Goal: Task Accomplishment & Management: Use online tool/utility

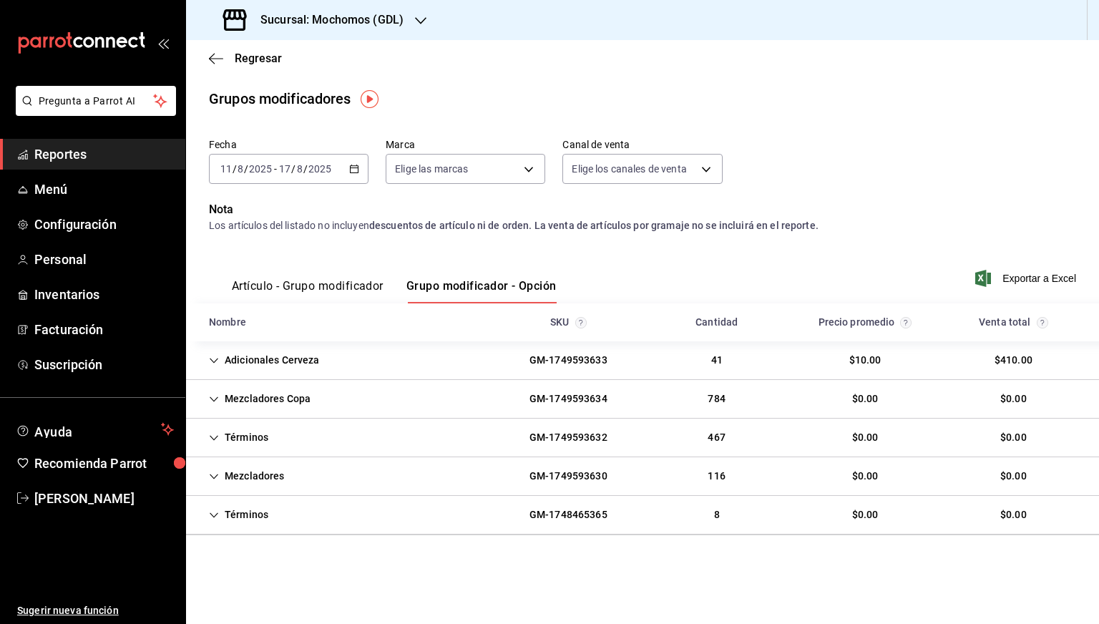
click at [291, 24] on h3 "Sucursal: Mochomos (GDL)" at bounding box center [326, 19] width 155 height 17
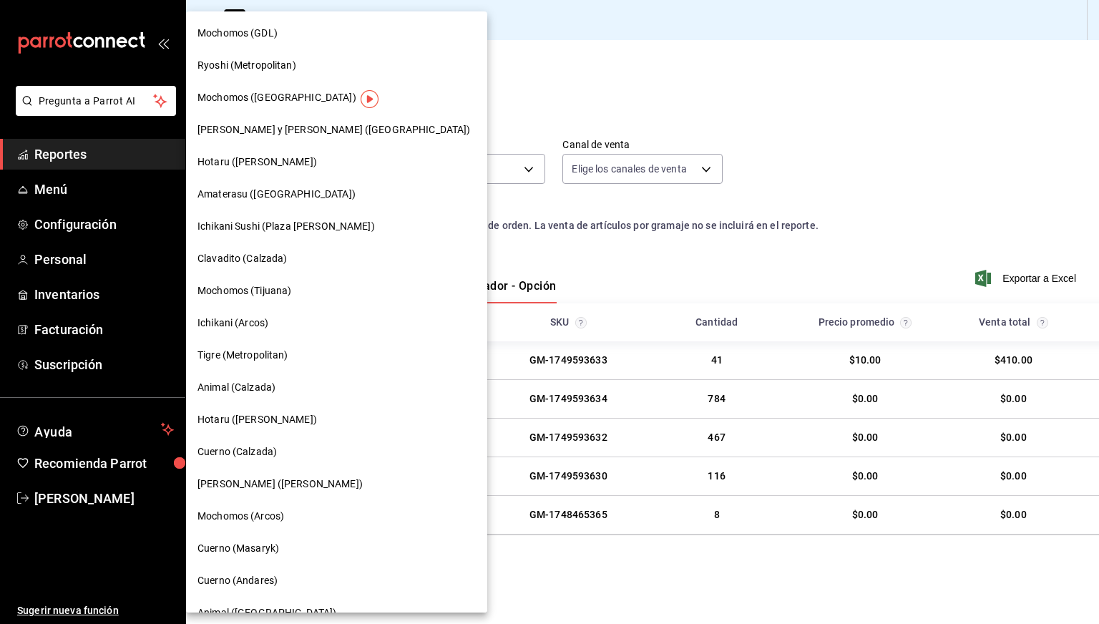
click at [240, 260] on span "Clavadito (Calzada)" at bounding box center [242, 258] width 90 height 15
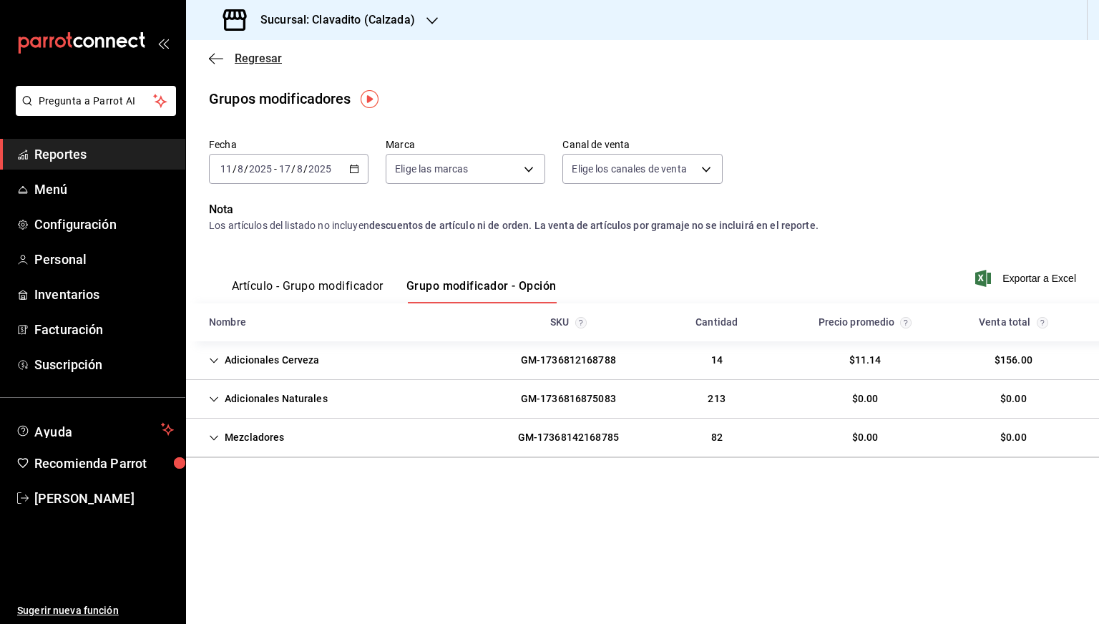
click at [209, 59] on icon "button" at bounding box center [216, 58] width 14 height 13
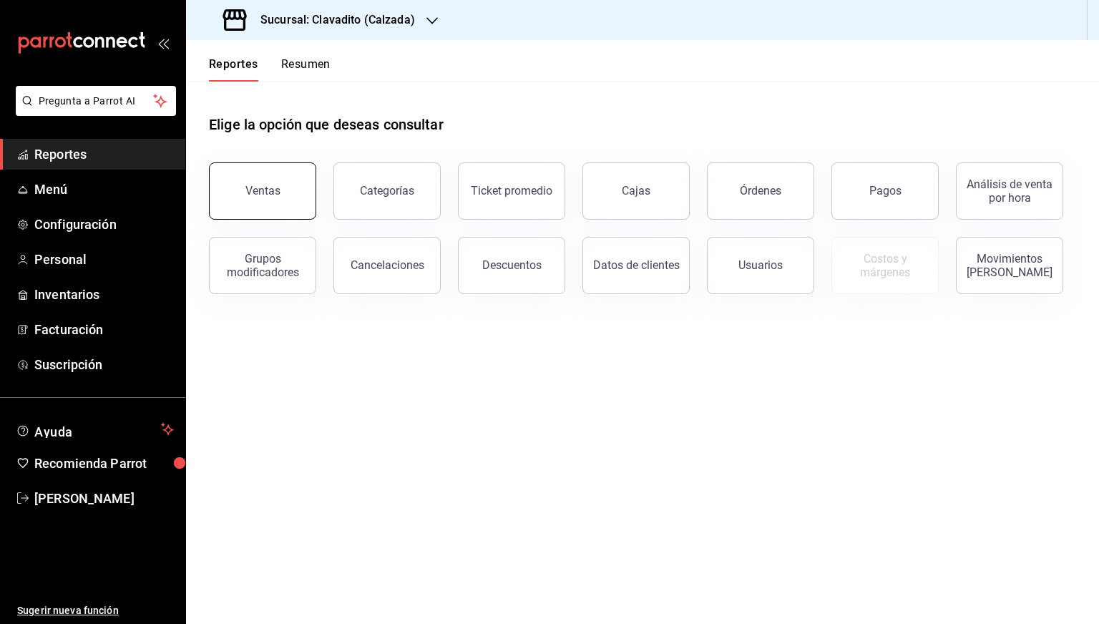
click at [263, 172] on button "Ventas" at bounding box center [262, 190] width 107 height 57
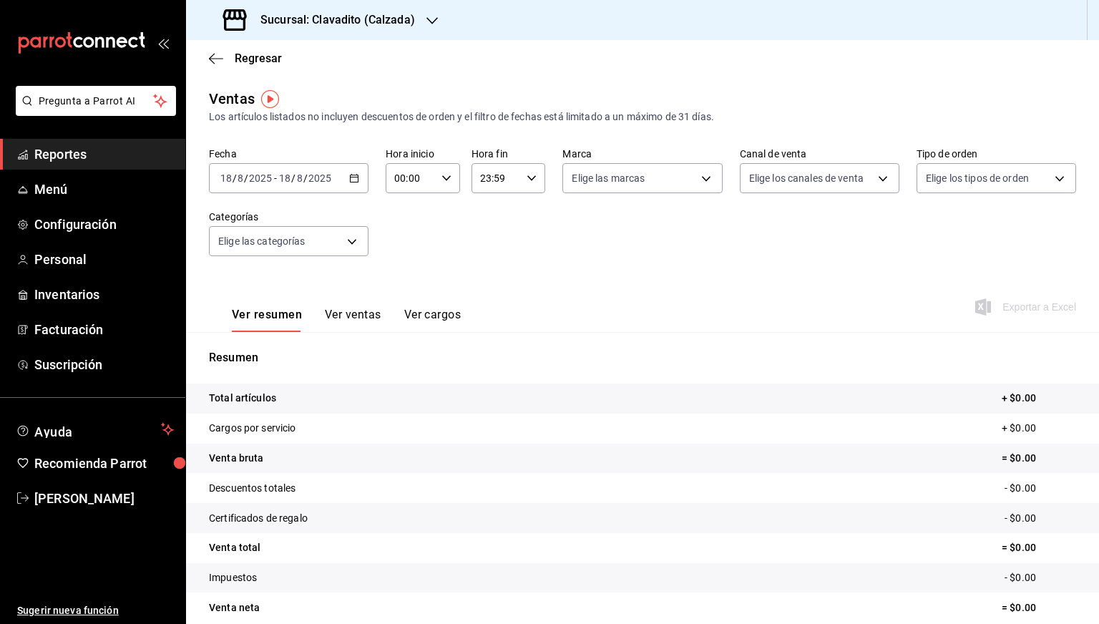
click at [353, 180] on icon "button" at bounding box center [354, 178] width 10 height 10
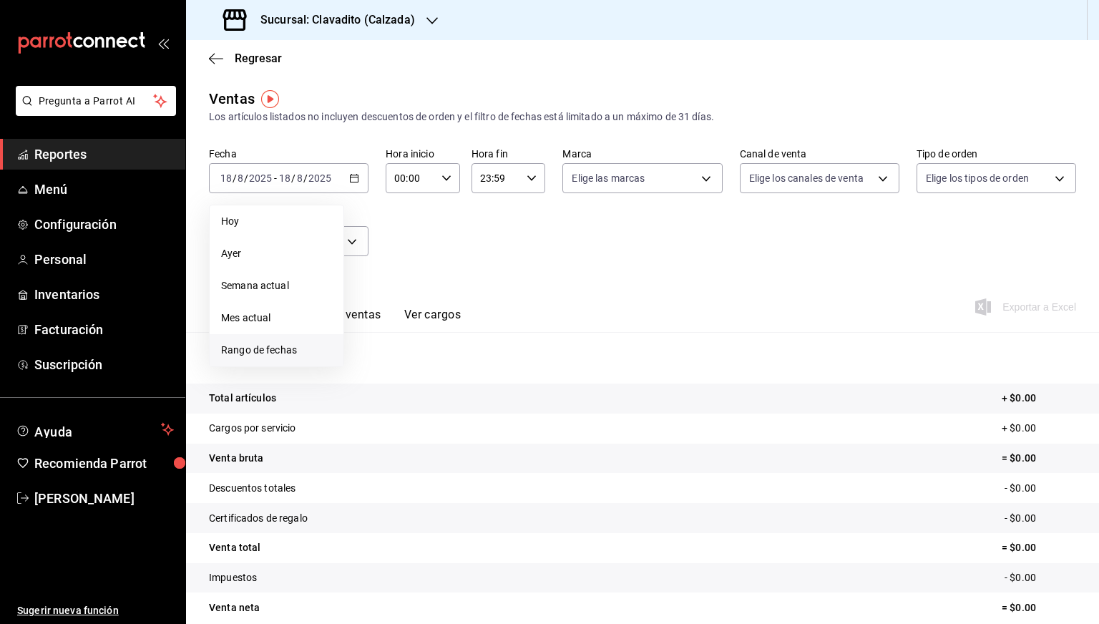
click at [279, 343] on span "Rango de fechas" at bounding box center [276, 350] width 111 height 15
click at [378, 340] on button "11" at bounding box center [373, 336] width 25 height 26
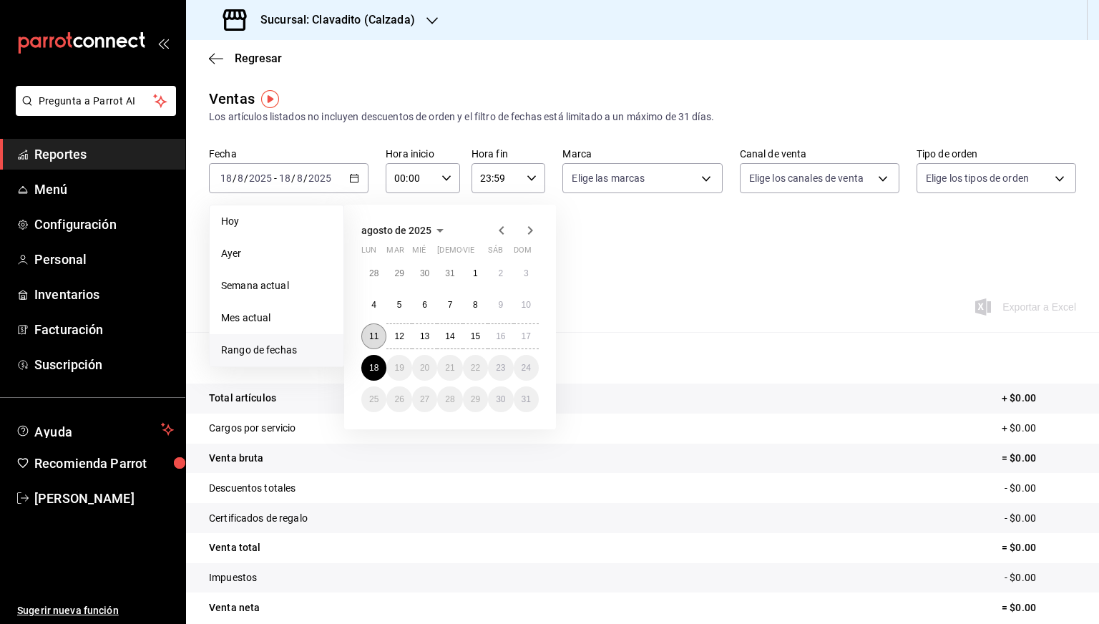
click at [376, 338] on abbr "11" at bounding box center [373, 336] width 9 height 10
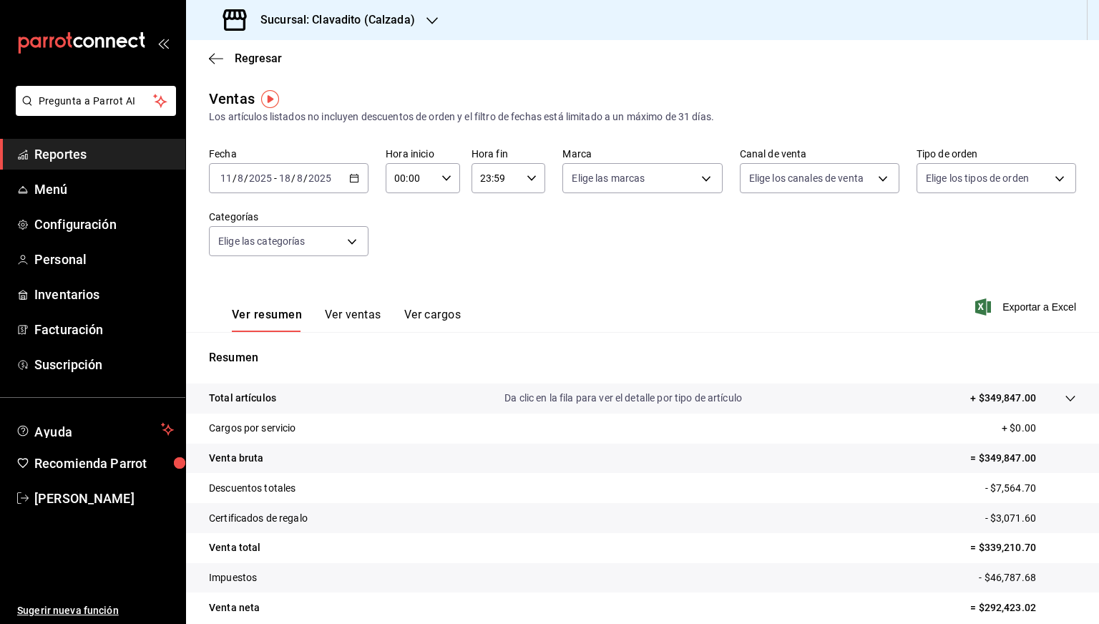
click at [441, 180] on icon "button" at bounding box center [446, 178] width 10 height 10
click at [402, 283] on span "05" at bounding box center [402, 283] width 14 height 11
type input "05:00"
click at [524, 174] on div at bounding box center [549, 312] width 1099 height 624
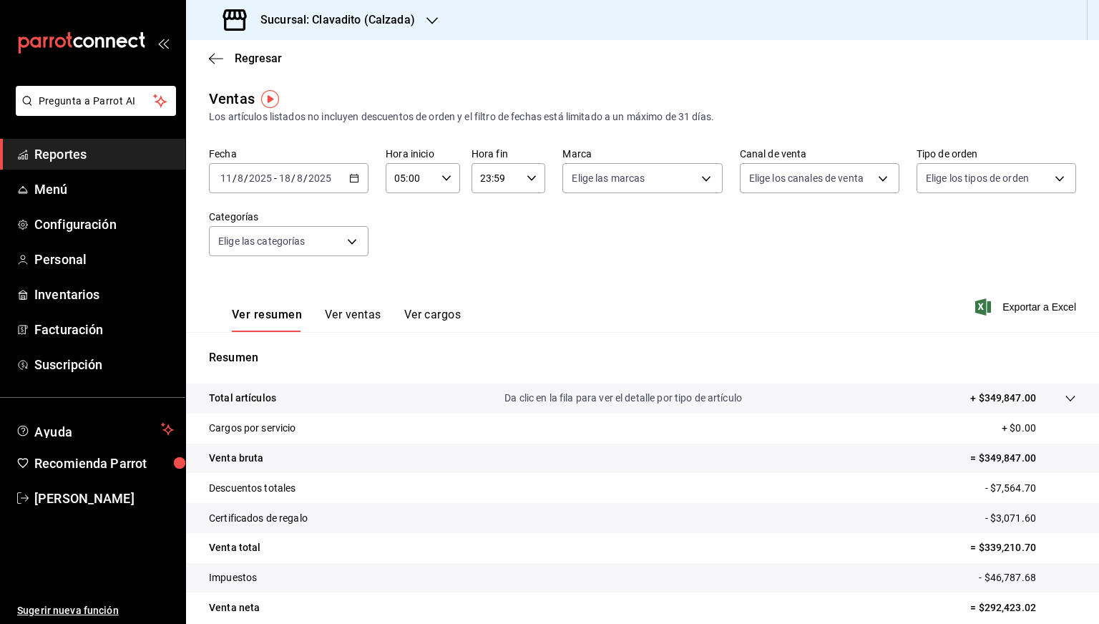
click at [530, 181] on icon "button" at bounding box center [532, 178] width 10 height 10
click at [487, 223] on button "05" at bounding box center [486, 211] width 31 height 29
click at [519, 202] on button "00" at bounding box center [522, 214] width 31 height 29
type input "05:00"
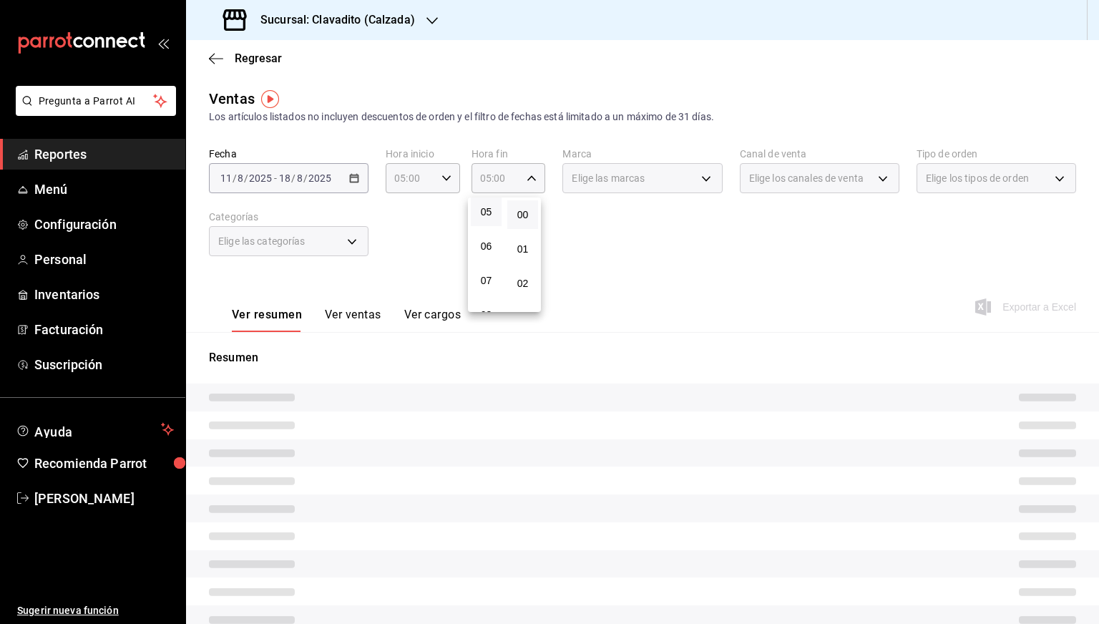
click at [673, 253] on div at bounding box center [549, 312] width 1099 height 624
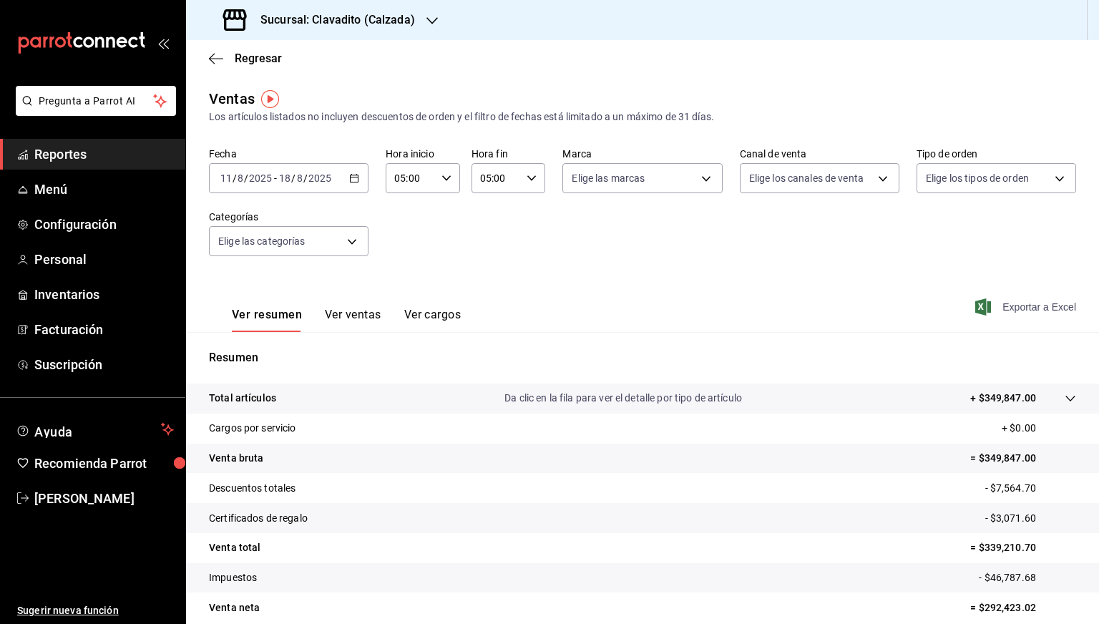
click at [1022, 301] on span "Exportar a Excel" at bounding box center [1027, 306] width 98 height 17
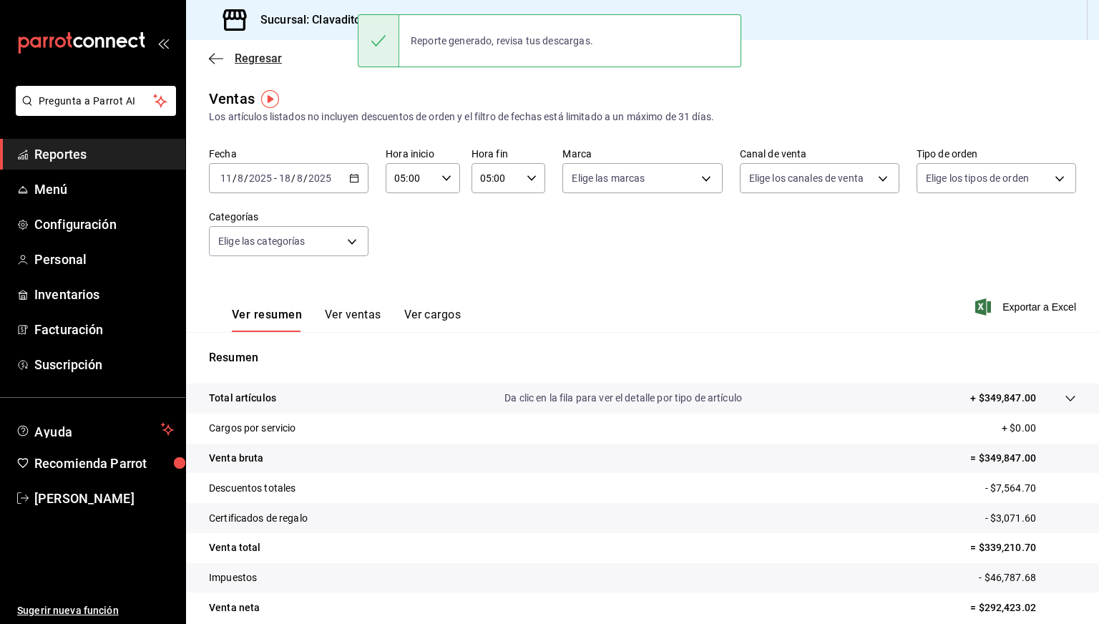
click at [240, 55] on span "Regresar" at bounding box center [258, 59] width 47 height 14
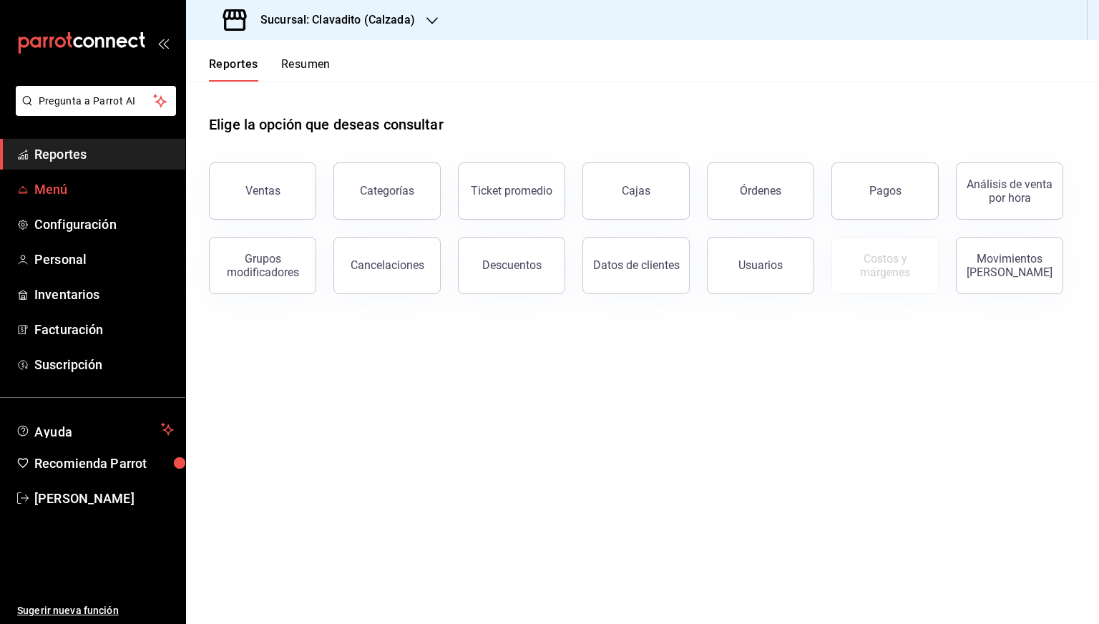
click at [69, 193] on span "Menú" at bounding box center [104, 189] width 140 height 19
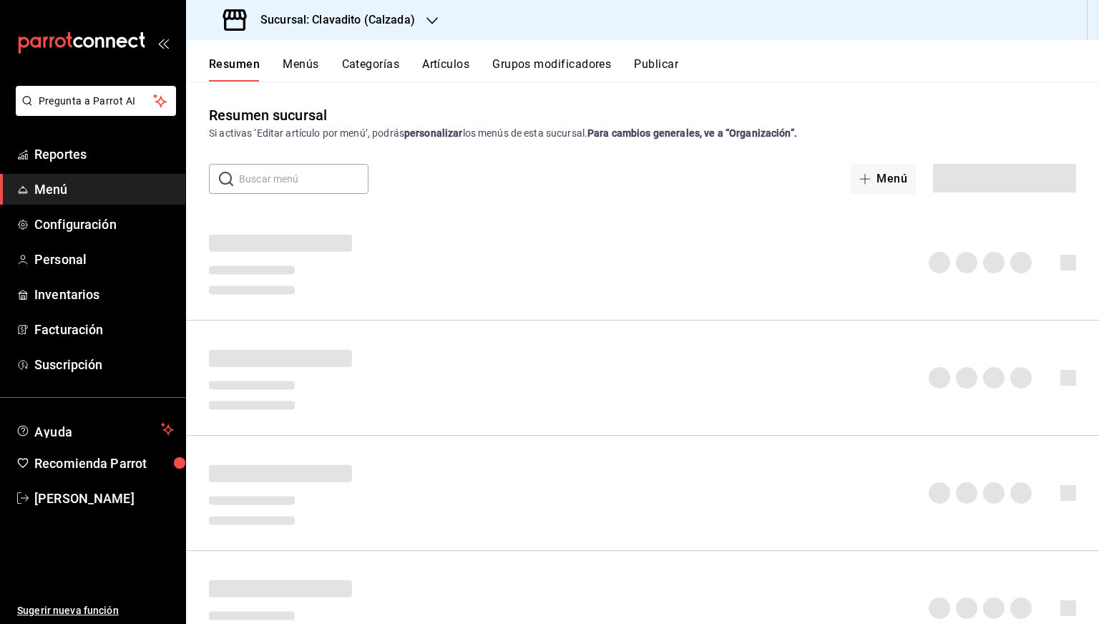
click at [461, 67] on button "Artículos" at bounding box center [445, 69] width 47 height 24
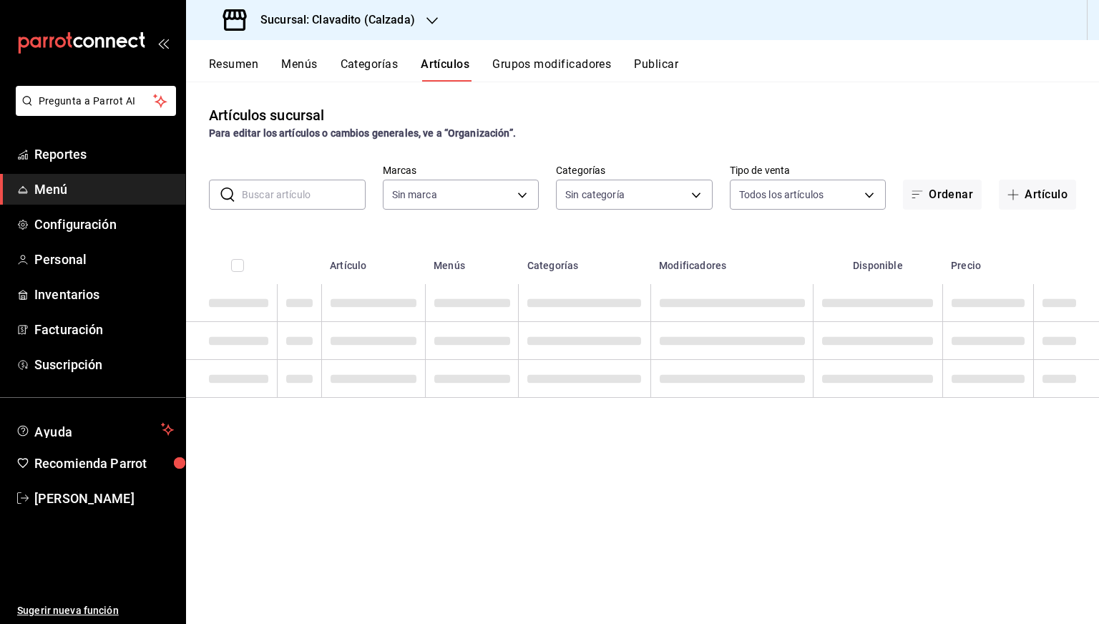
type input "7c6329b2-7c80-4d0a-92e1-359a60270725"
click at [300, 185] on input "text" at bounding box center [304, 194] width 124 height 29
paste input "[PERSON_NAME]"
type input "[PERSON_NAME]"
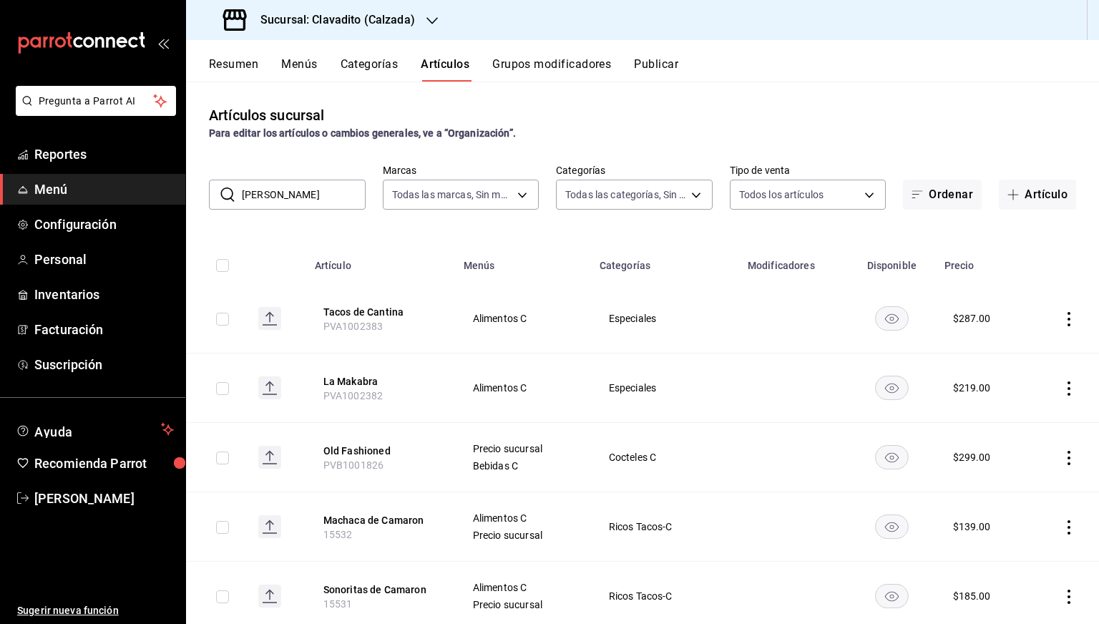
type input "baf57ed1-919f-4c82-8763-5f61bb5ecf6c,a733550a-1833-4f39-b337-4b288d8ef239,37b97…"
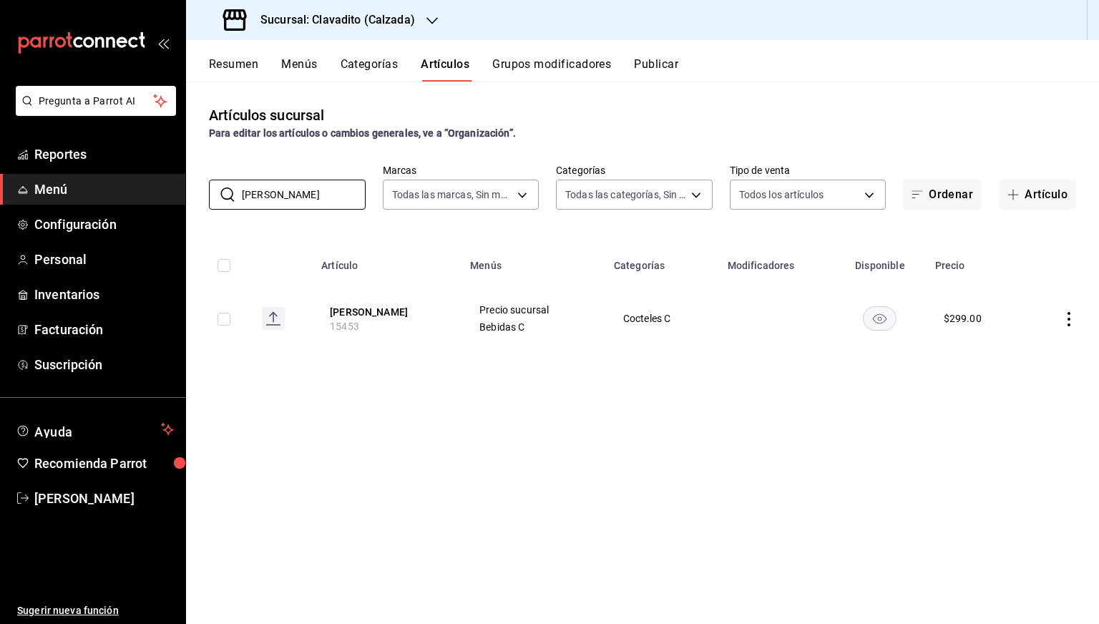
type input "[PERSON_NAME]"
click at [225, 316] on input "checkbox" at bounding box center [223, 319] width 13 height 13
checkbox input "true"
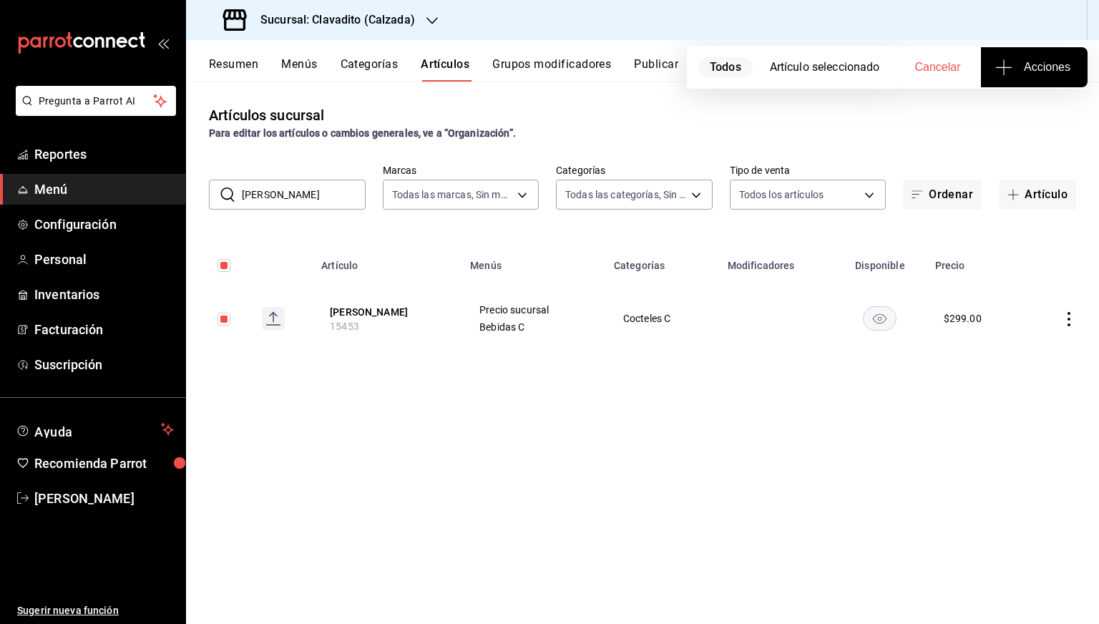
click at [1040, 64] on span "Acciones" at bounding box center [1034, 67] width 72 height 17
click at [1020, 114] on span "Agregar tipo" at bounding box center [1034, 111] width 84 height 15
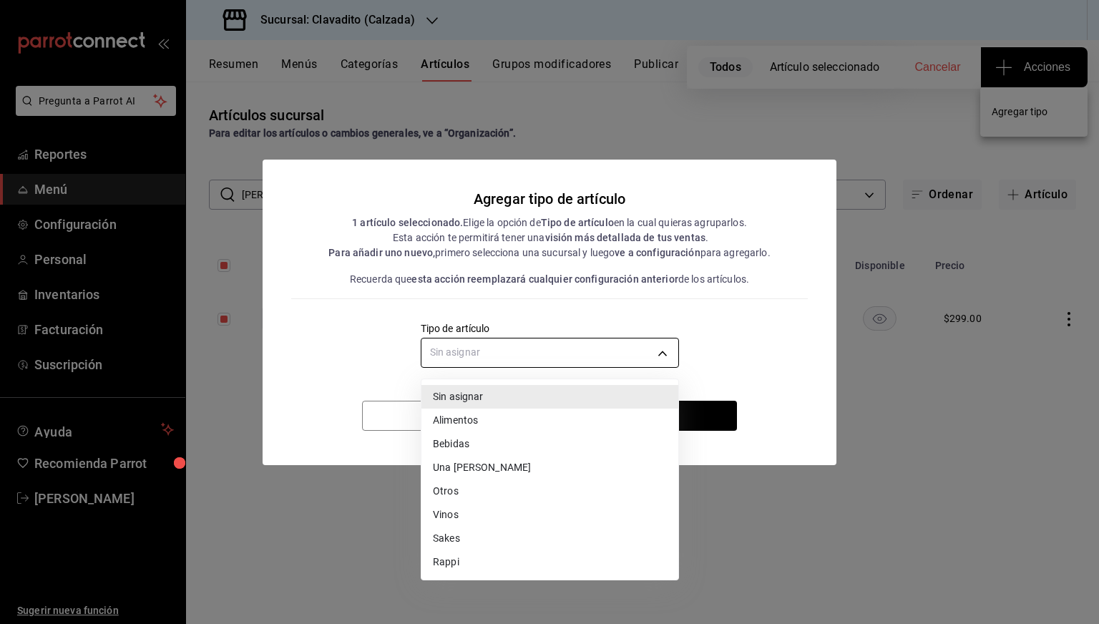
click at [646, 361] on body "Pregunta a Parrot AI Reportes Menú Configuración Personal Inventarios Facturaci…" at bounding box center [549, 312] width 1099 height 624
click at [477, 439] on li "Bebidas" at bounding box center [549, 444] width 257 height 24
type input "e2400288-93b0-4d29-8cfc-2898dd229db7"
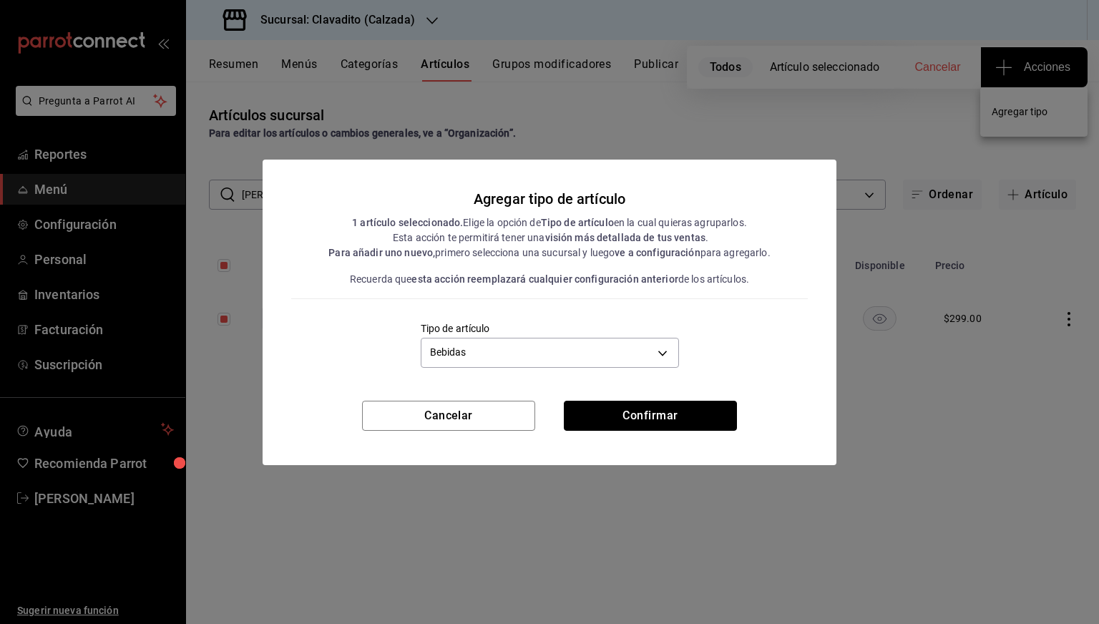
click at [644, 419] on button "Confirmar" at bounding box center [650, 416] width 173 height 30
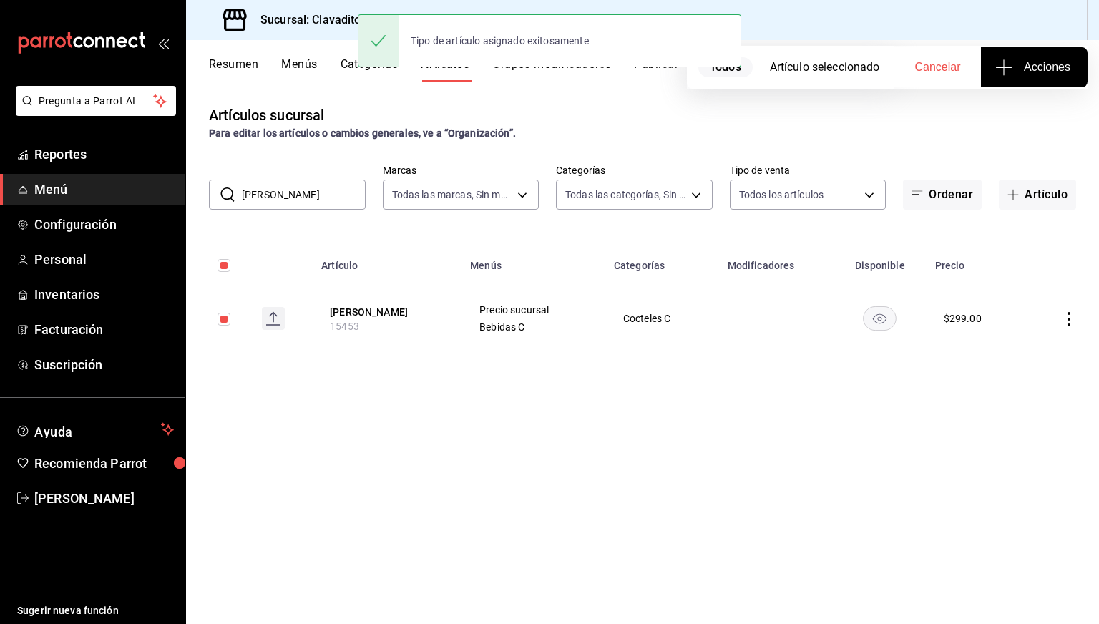
click at [307, 186] on input "[PERSON_NAME]" at bounding box center [304, 194] width 124 height 29
paste input "Agua Brav"
type input "Agua Brava"
click at [307, 186] on input "Agua Brava" at bounding box center [304, 194] width 124 height 29
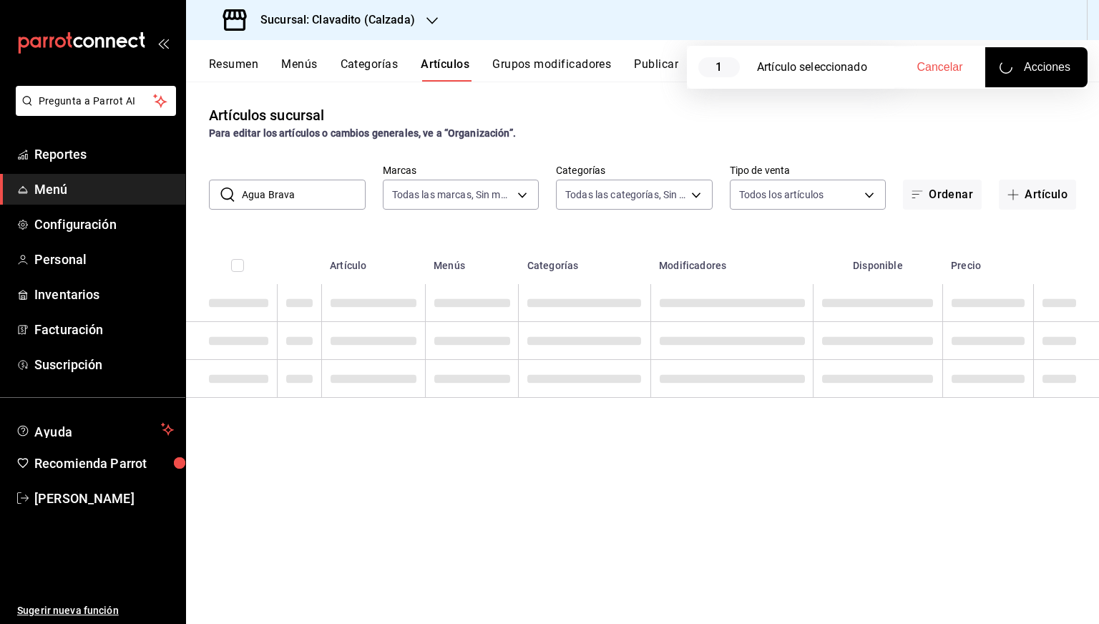
checkbox input "false"
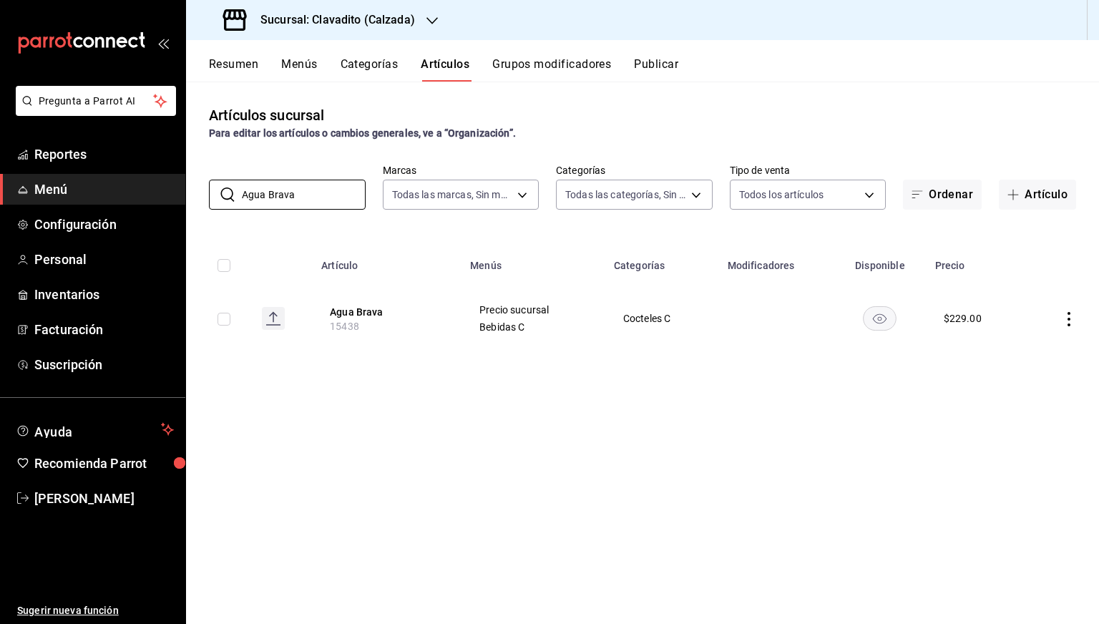
type input "Agua Brava"
click at [225, 320] on input "checkbox" at bounding box center [223, 319] width 13 height 13
checkbox input "true"
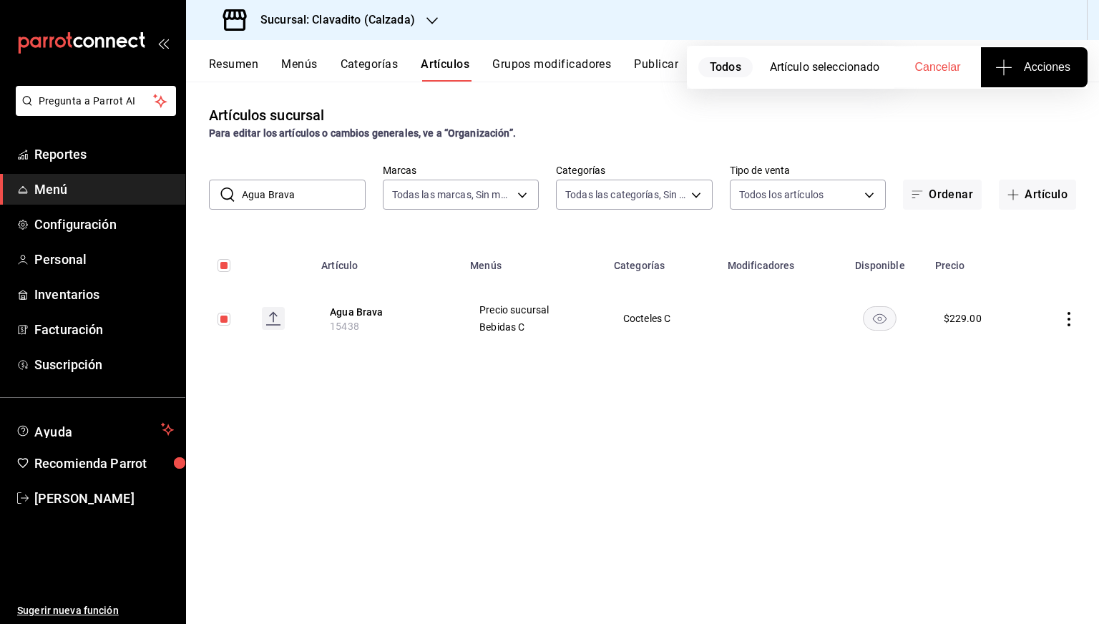
click at [1032, 59] on span "Acciones" at bounding box center [1034, 67] width 72 height 17
click at [1015, 104] on span "Agregar tipo" at bounding box center [1034, 111] width 84 height 15
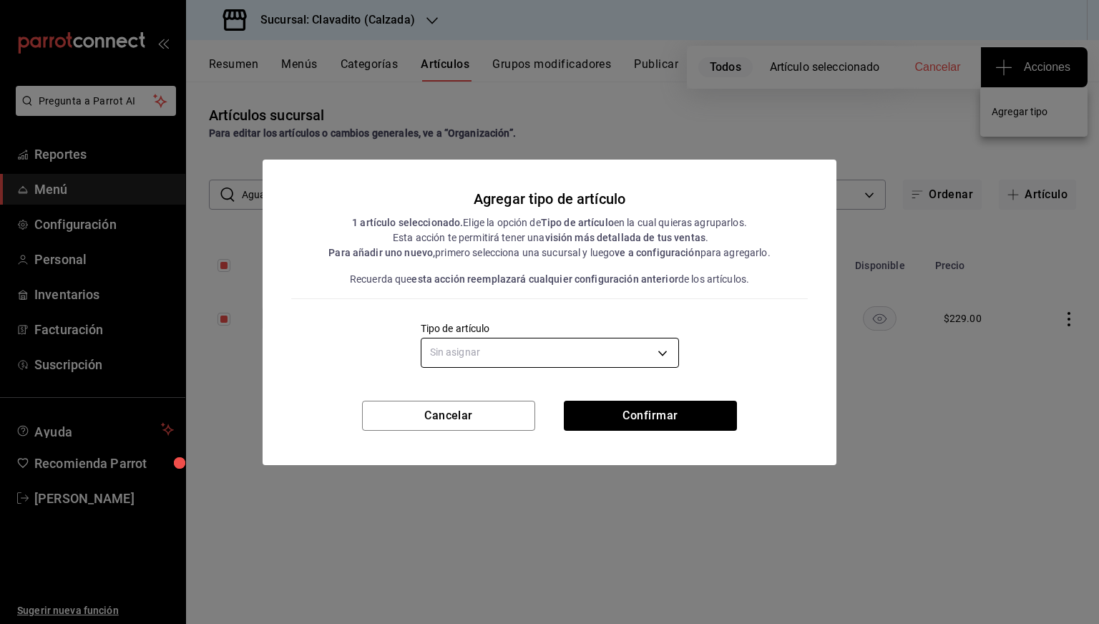
click at [664, 338] on body "Pregunta a Parrot AI Reportes Menú Configuración Personal Inventarios Facturaci…" at bounding box center [549, 312] width 1099 height 624
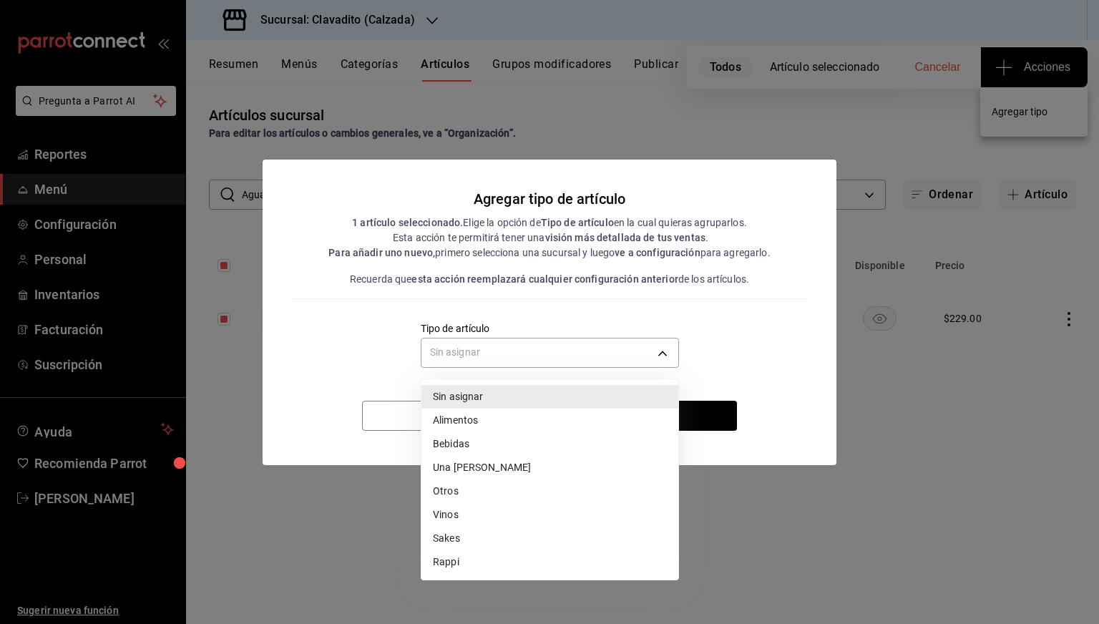
click at [492, 441] on li "Bebidas" at bounding box center [549, 444] width 257 height 24
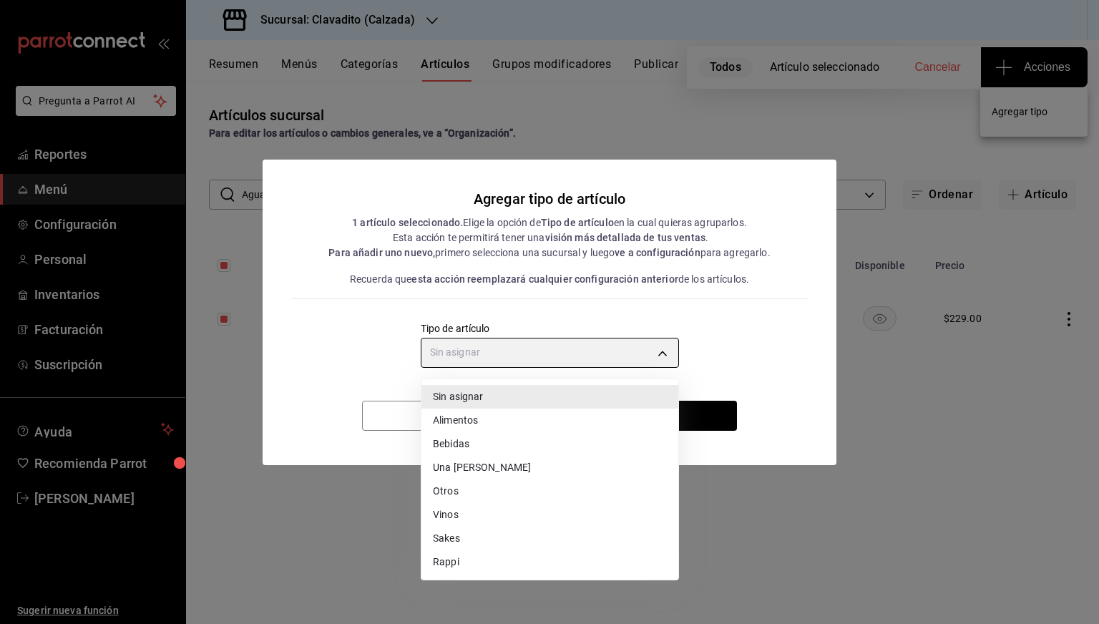
type input "e2400288-93b0-4d29-8cfc-2898dd229db7"
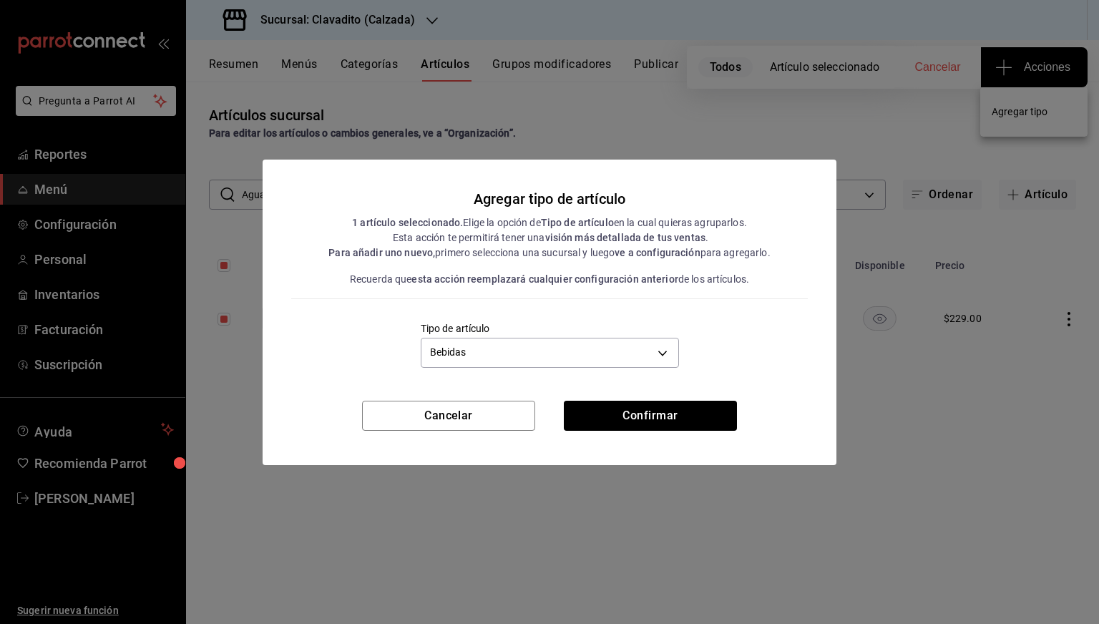
click at [645, 415] on div "Sin asignar Alimentos Bebidas Una [PERSON_NAME] Otros Vinos Sakes Rappi" at bounding box center [549, 312] width 1099 height 624
click at [645, 415] on button "Confirmar" at bounding box center [650, 416] width 173 height 30
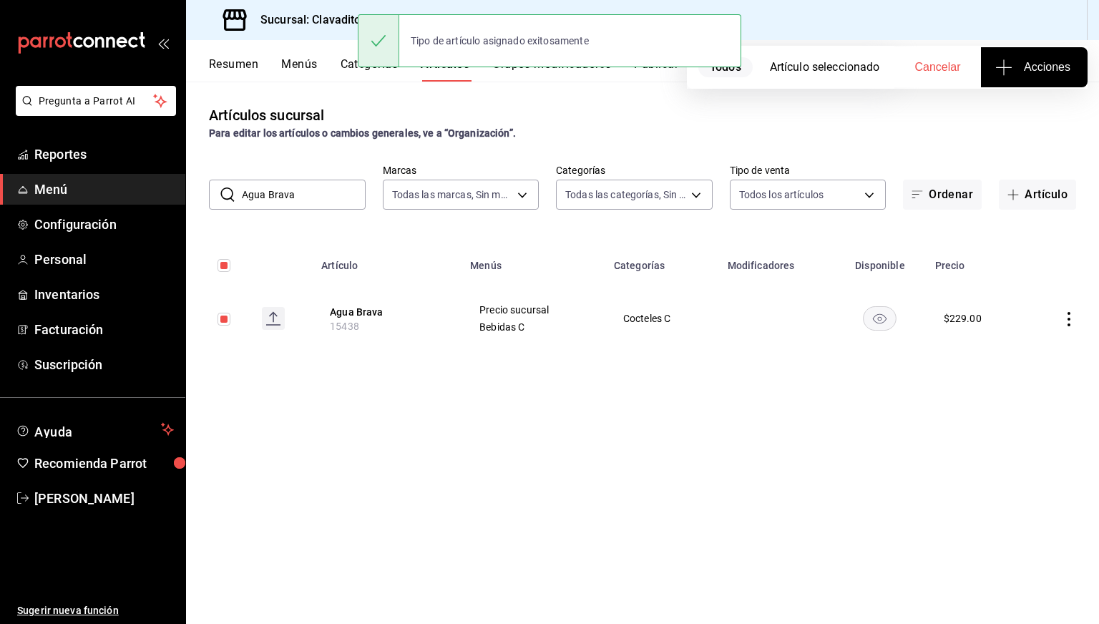
click at [323, 185] on input "Agua Brava" at bounding box center [304, 194] width 124 height 29
paste input "Espresso Martini"
type input "Agua Espresso Martini"
click at [323, 185] on input "Agua Espresso Martini" at bounding box center [304, 194] width 124 height 29
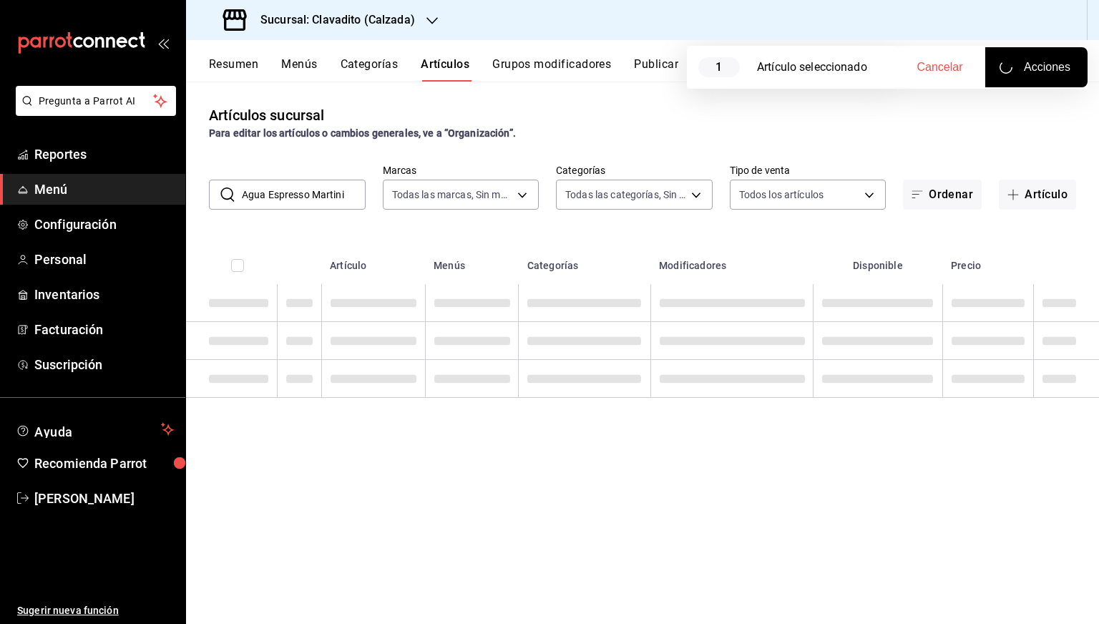
checkbox input "false"
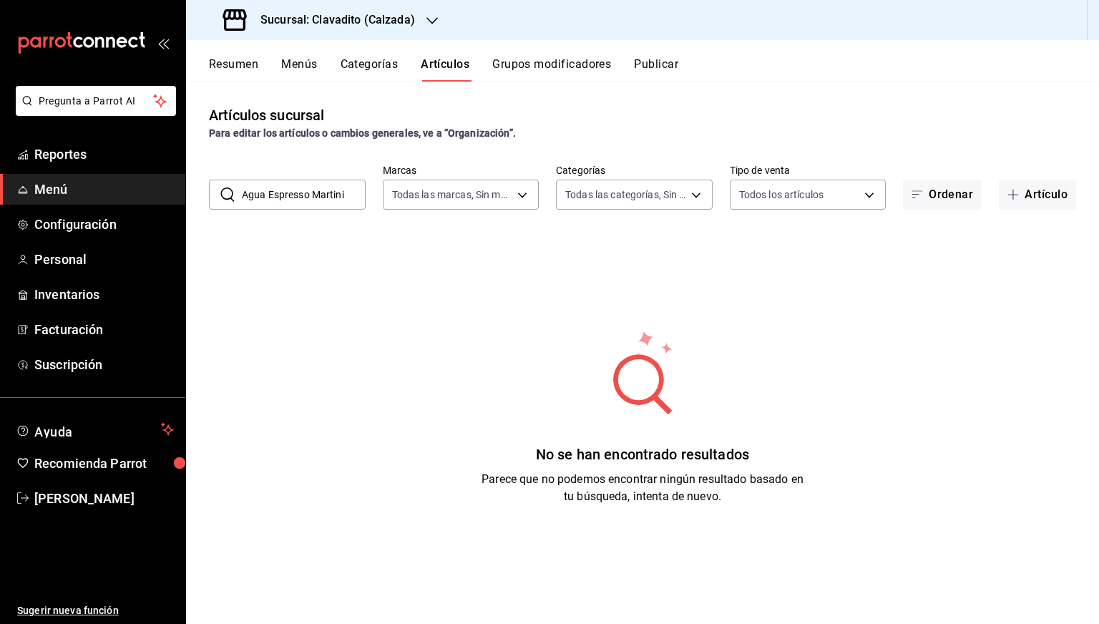
click at [341, 195] on input "Agua Espresso Martini" at bounding box center [304, 194] width 124 height 29
paste input "text"
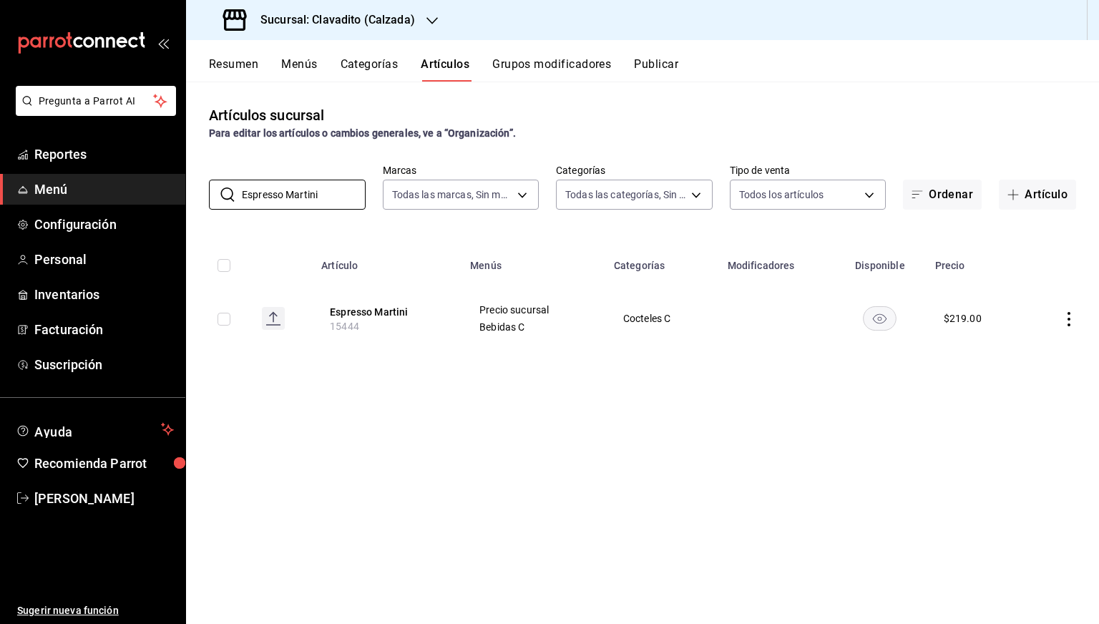
type input "Espresso Martini"
click at [220, 323] on input "checkbox" at bounding box center [223, 319] width 13 height 13
checkbox input "true"
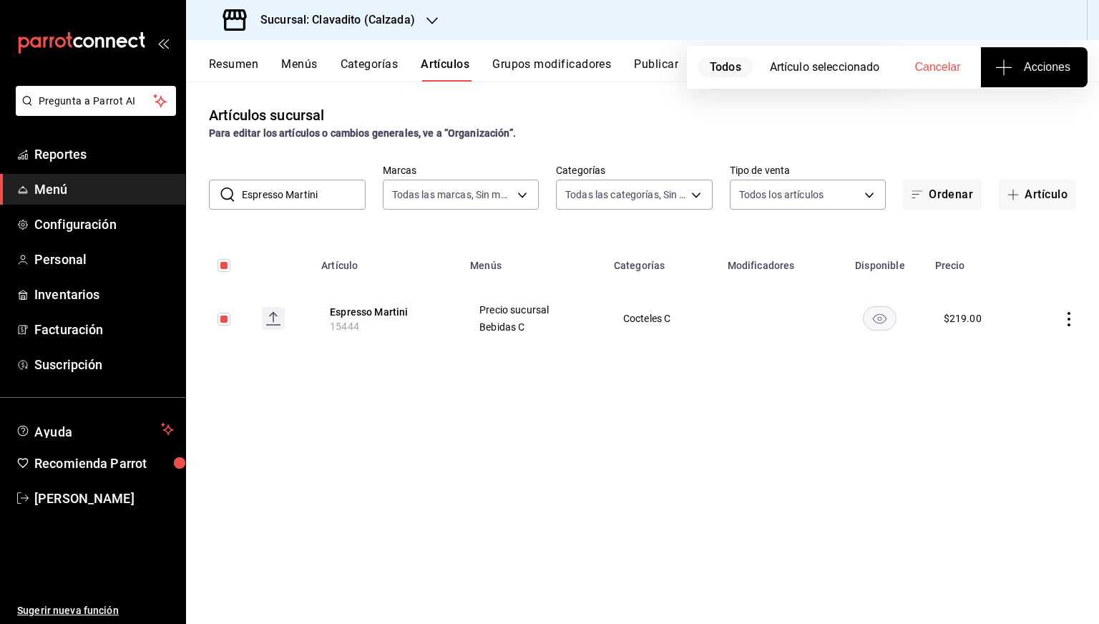
click at [1005, 72] on icon "button" at bounding box center [1003, 67] width 17 height 17
click at [1012, 110] on span "Agregar tipo" at bounding box center [1034, 111] width 84 height 15
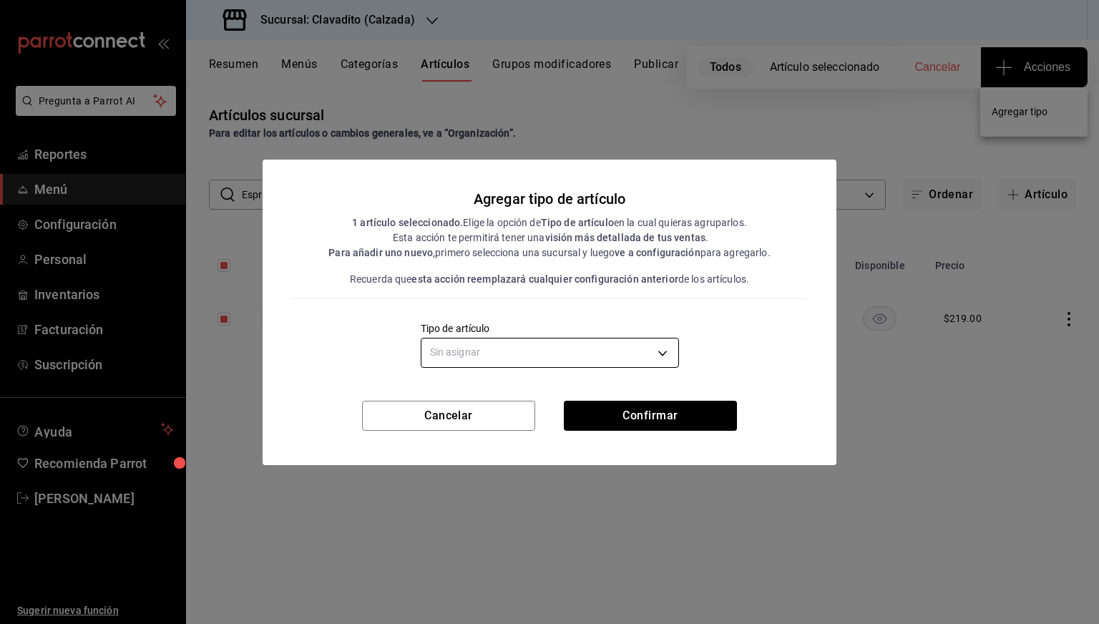
click at [655, 338] on body "Pregunta a Parrot AI Reportes Menú Configuración Personal Inventarios Facturaci…" at bounding box center [549, 312] width 1099 height 624
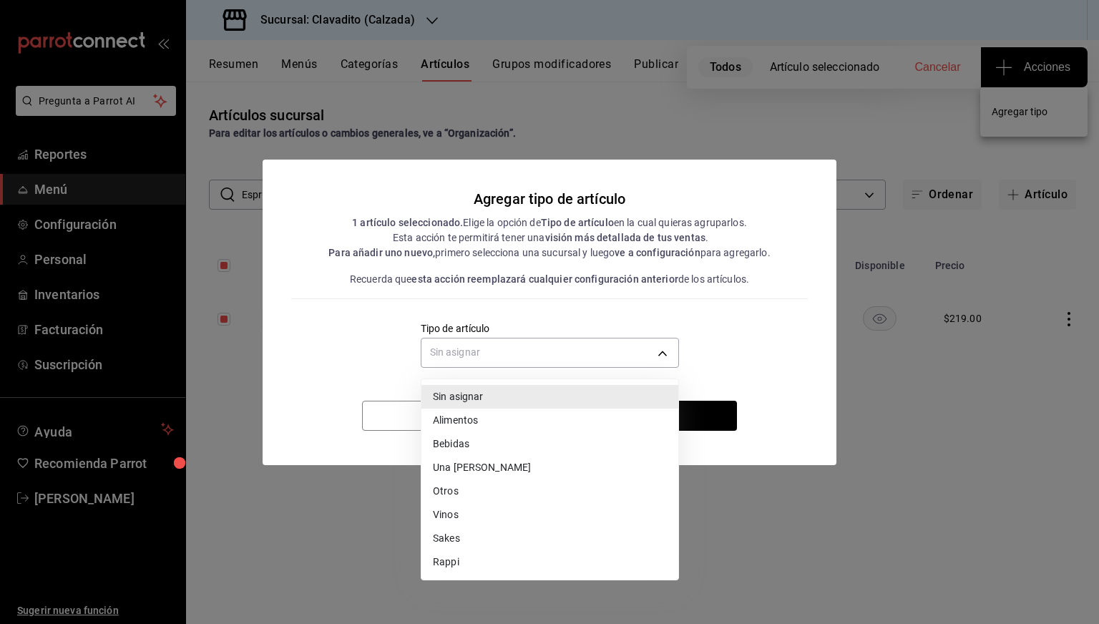
click at [458, 444] on li "Bebidas" at bounding box center [549, 444] width 257 height 24
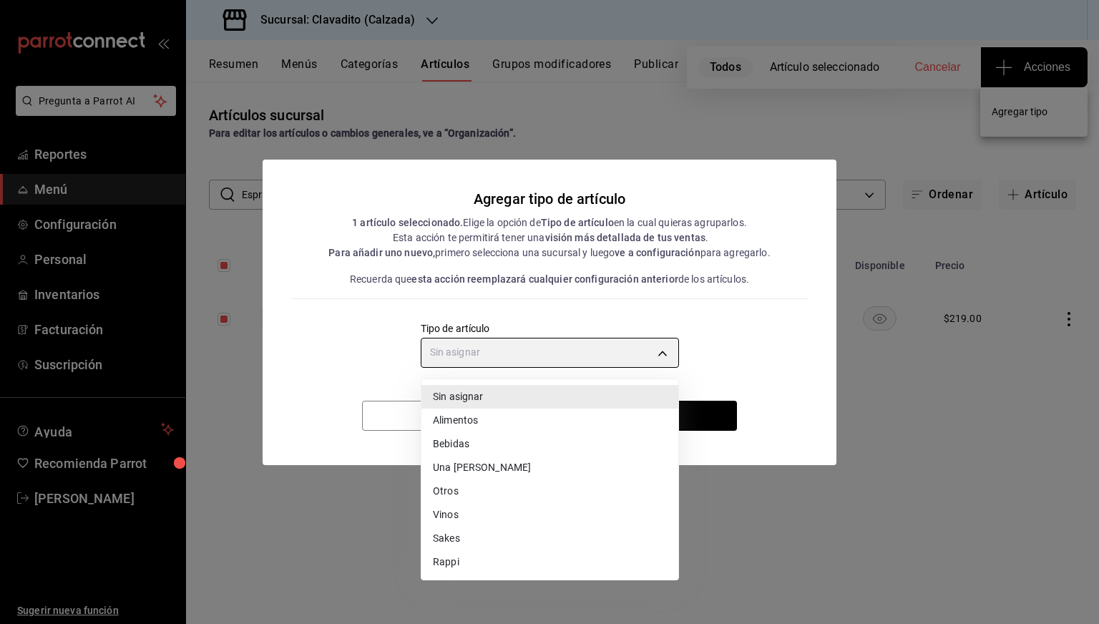
type input "e2400288-93b0-4d29-8cfc-2898dd229db7"
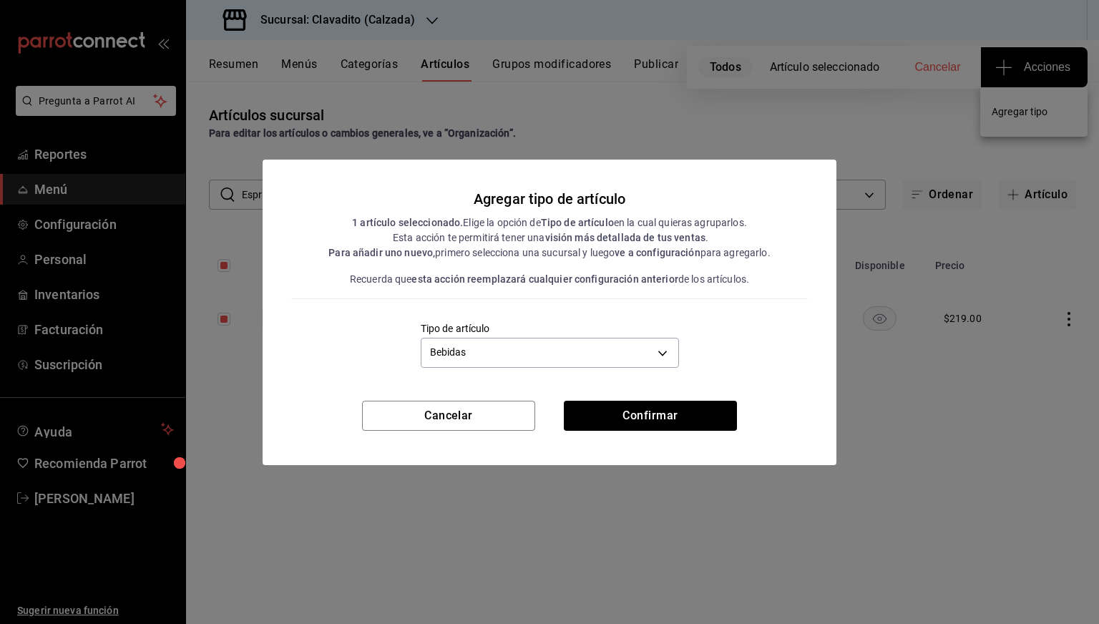
click at [645, 439] on div "Cancelar Confirmar" at bounding box center [550, 433] width 574 height 64
click at [633, 419] on button "Confirmar" at bounding box center [650, 416] width 173 height 30
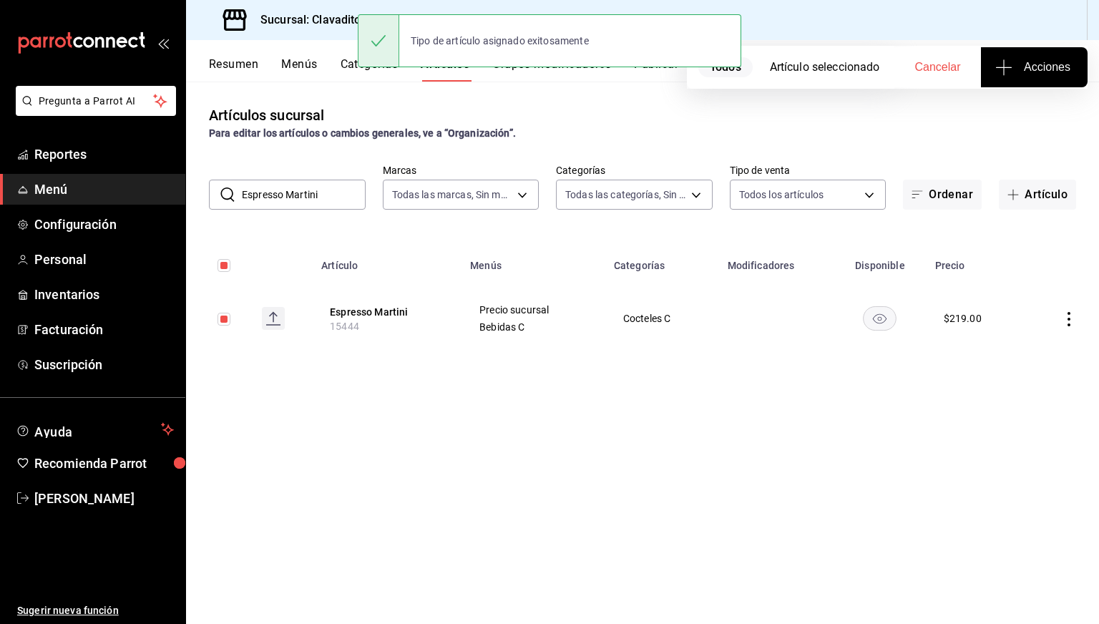
click at [321, 201] on input "Espresso Martini" at bounding box center [304, 194] width 124 height 29
checkbox input "false"
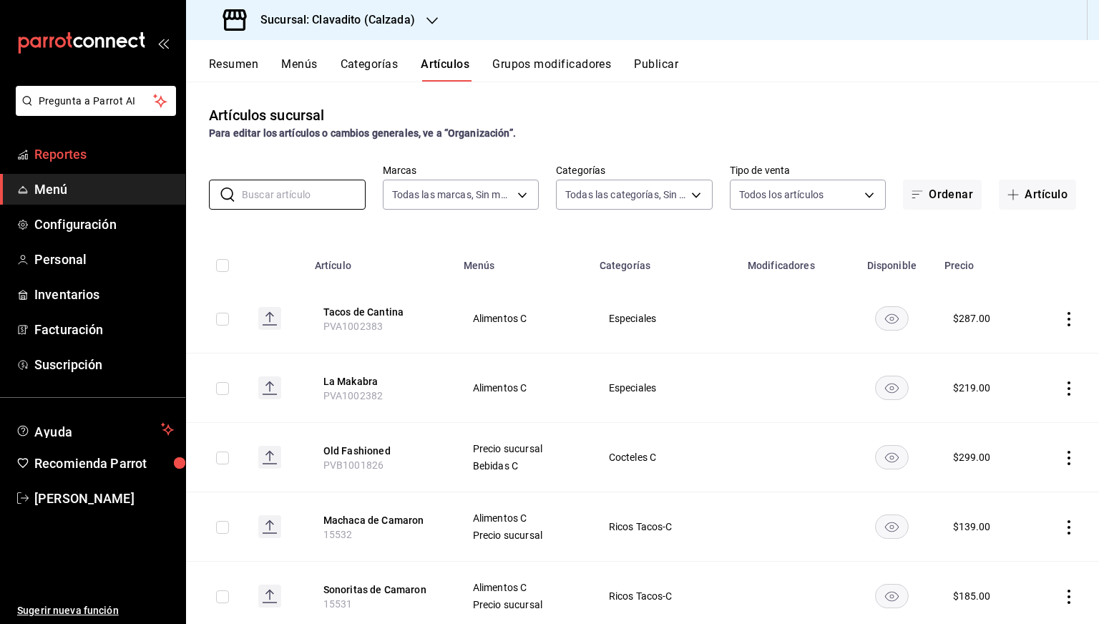
click at [72, 168] on link "Reportes" at bounding box center [92, 154] width 185 height 31
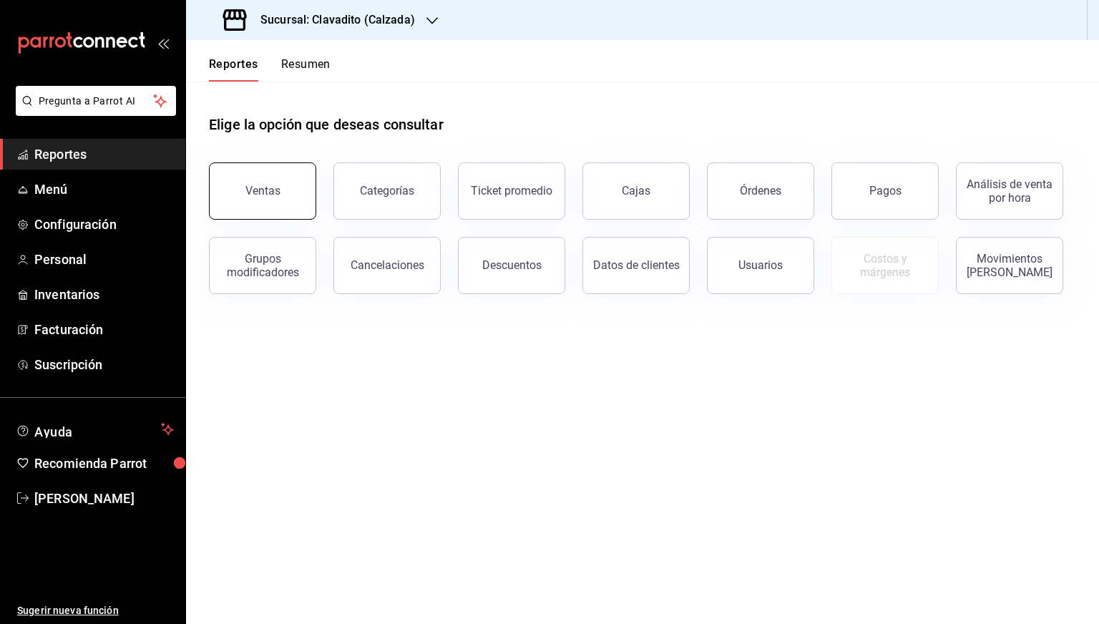
click at [260, 197] on div "Ventas" at bounding box center [262, 191] width 35 height 14
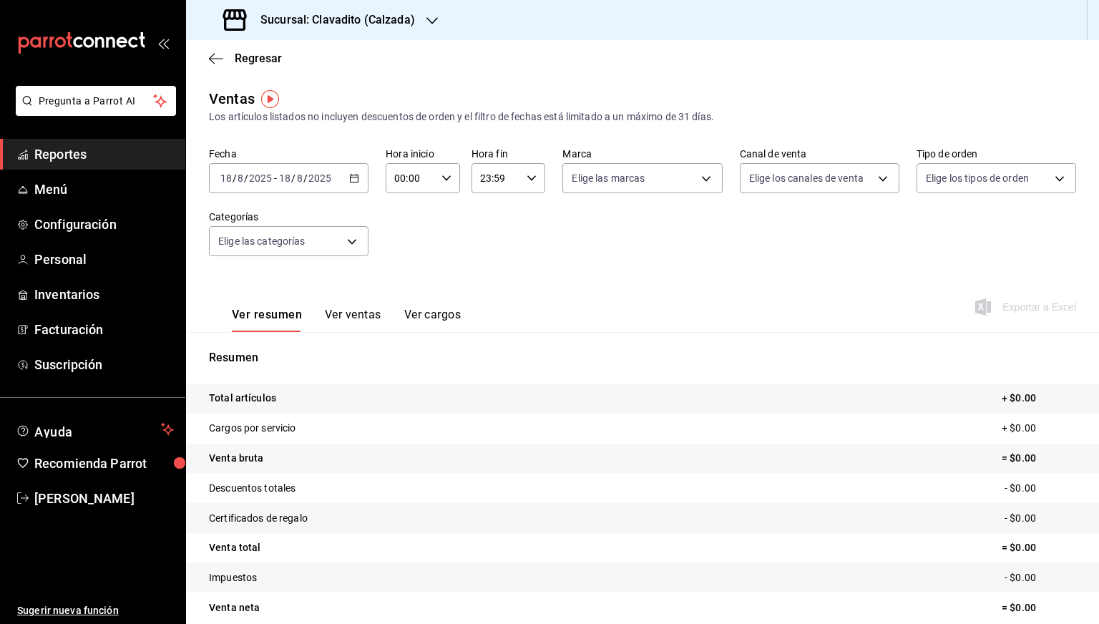
click at [351, 180] on icon "button" at bounding box center [354, 178] width 10 height 10
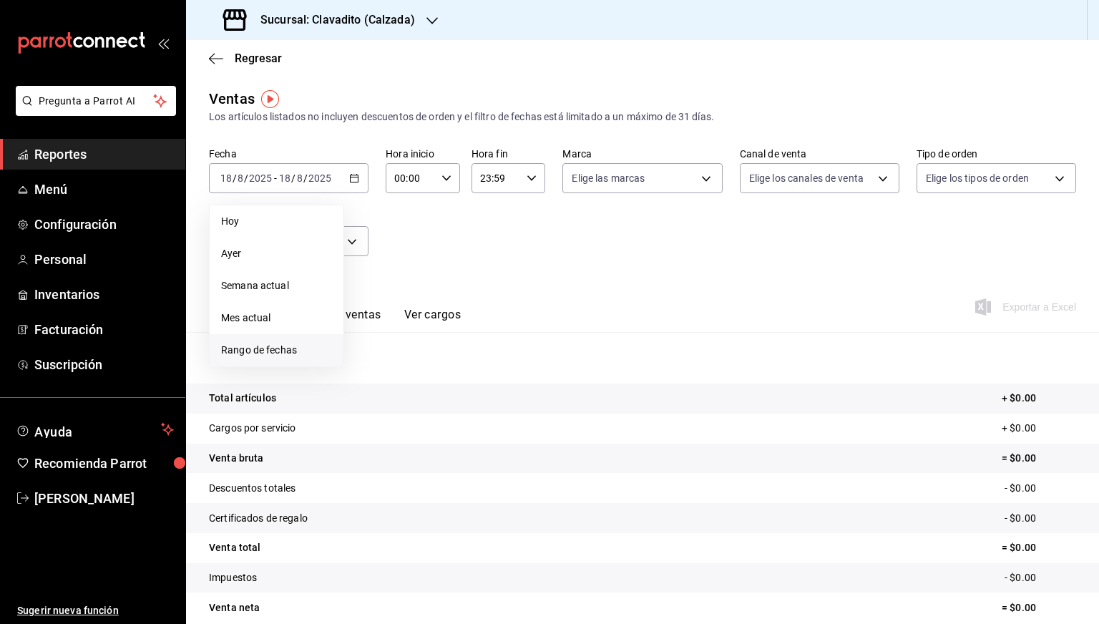
click at [253, 356] on span "Rango de fechas" at bounding box center [276, 350] width 111 height 15
click at [369, 338] on abbr "11" at bounding box center [373, 336] width 9 height 10
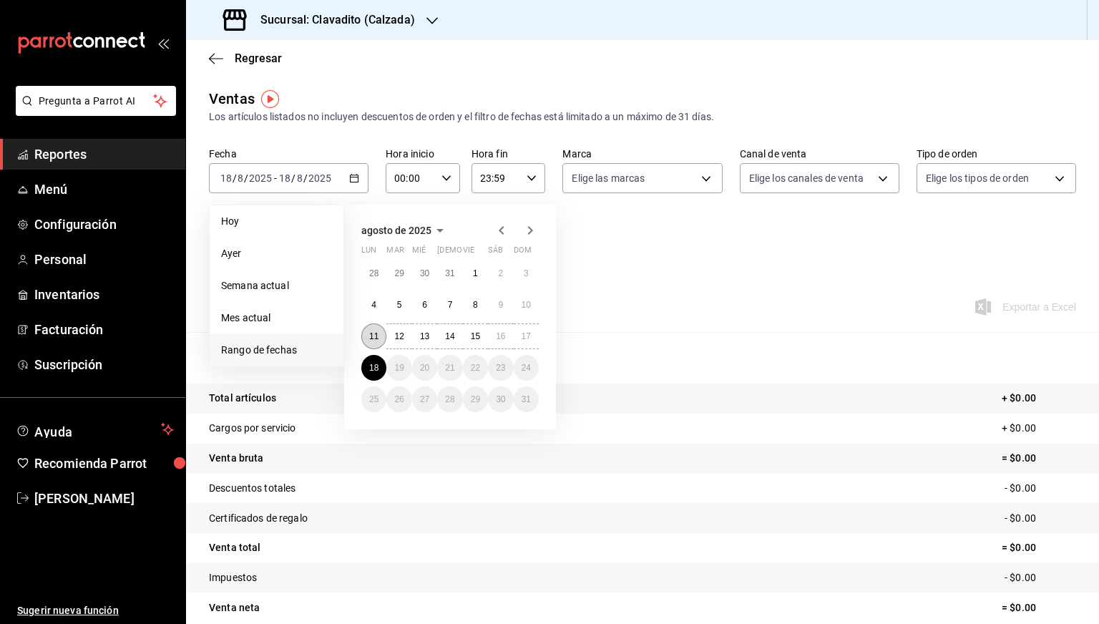
click at [373, 331] on abbr "11" at bounding box center [373, 336] width 9 height 10
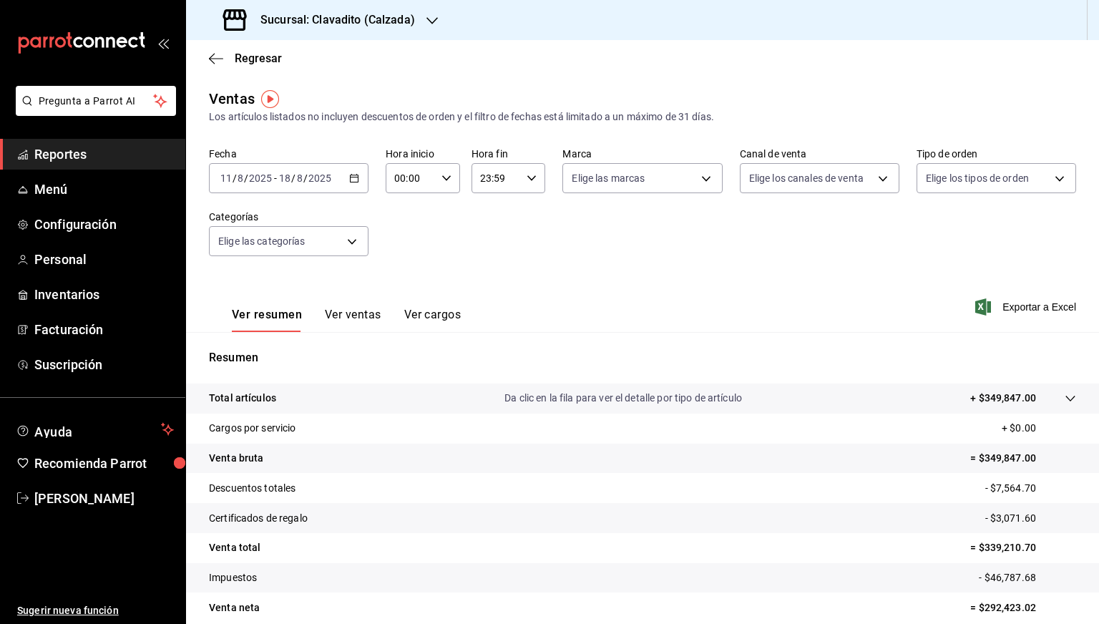
click at [446, 175] on \(Stroke\) "button" at bounding box center [446, 177] width 9 height 5
click at [399, 288] on span "05" at bounding box center [402, 283] width 14 height 11
type input "05:00"
click at [537, 177] on div at bounding box center [549, 312] width 1099 height 624
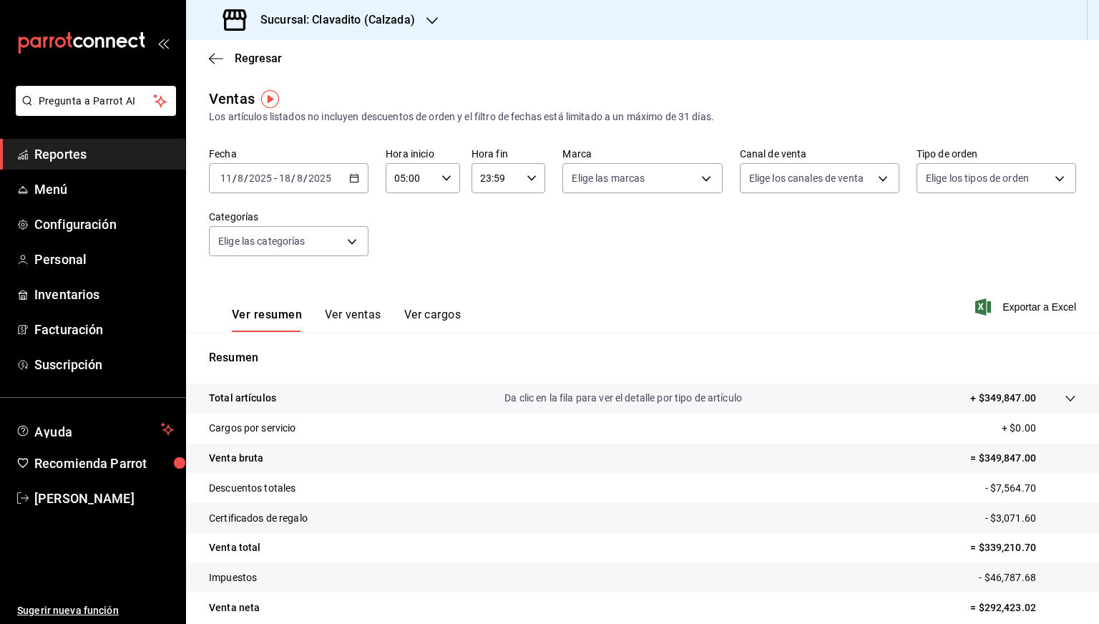
click at [529, 180] on icon "button" at bounding box center [532, 178] width 10 height 10
click at [479, 273] on button "05" at bounding box center [486, 277] width 31 height 29
click at [521, 222] on button "00" at bounding box center [522, 214] width 31 height 29
type input "05:00"
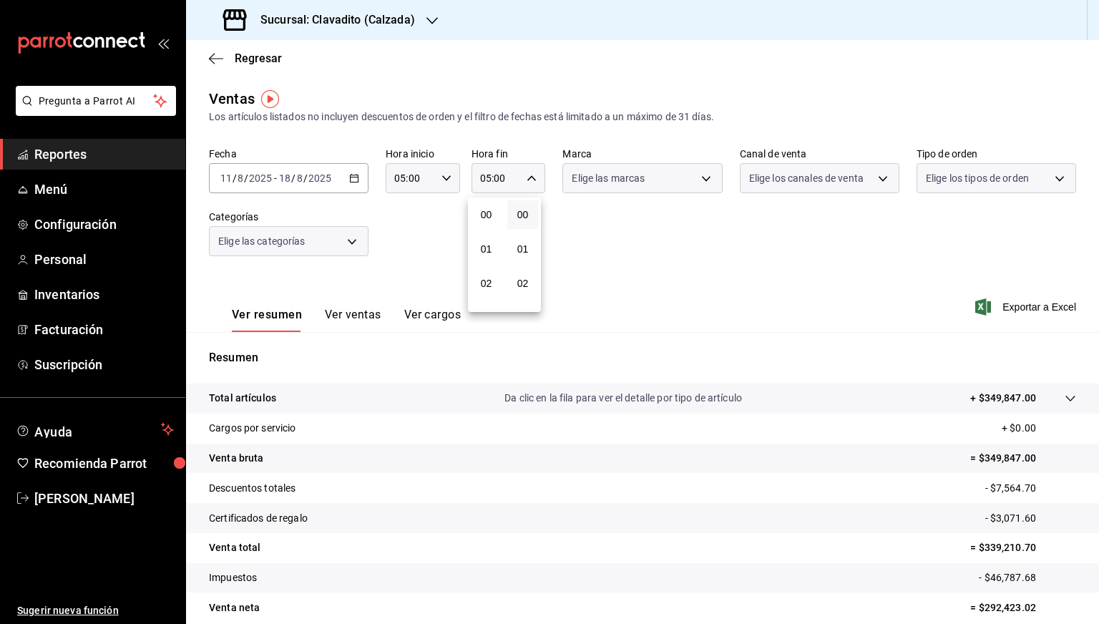
click at [710, 235] on div at bounding box center [549, 312] width 1099 height 624
click at [1005, 307] on span "Exportar a Excel" at bounding box center [1027, 306] width 98 height 17
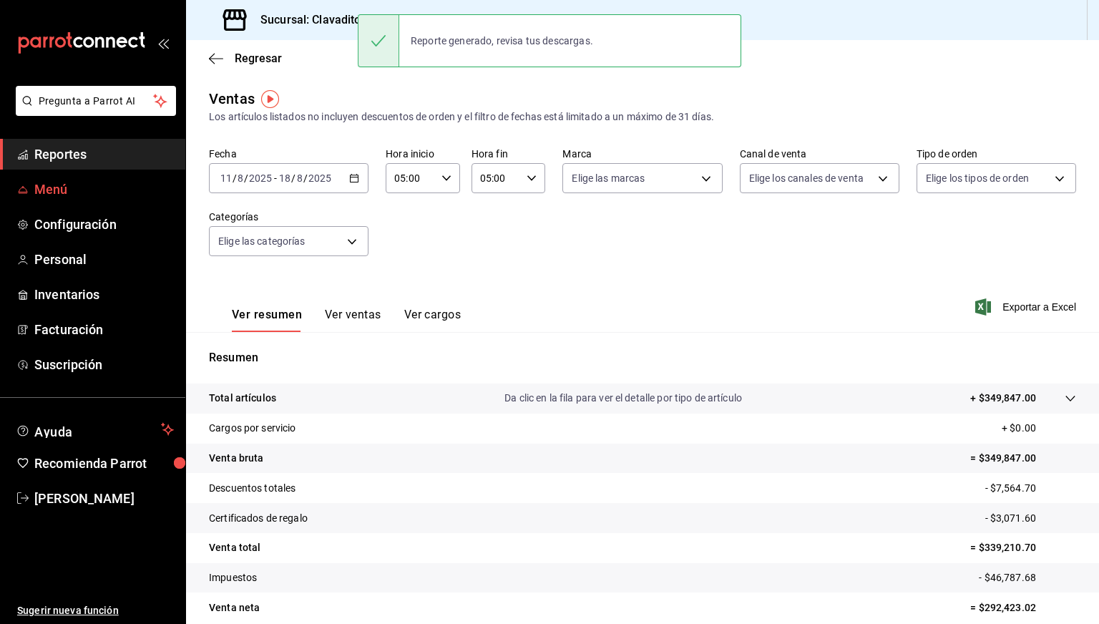
click at [40, 201] on link "Menú" at bounding box center [92, 189] width 185 height 31
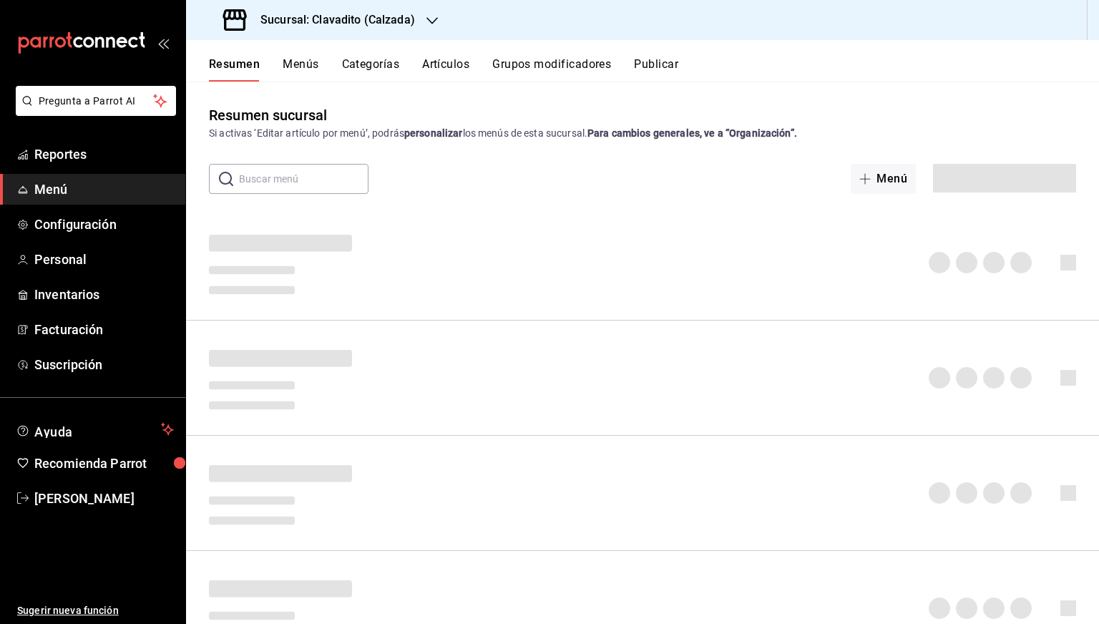
click at [429, 69] on div "Reporte generado, revisa tus descargas." at bounding box center [549, 41] width 383 height 62
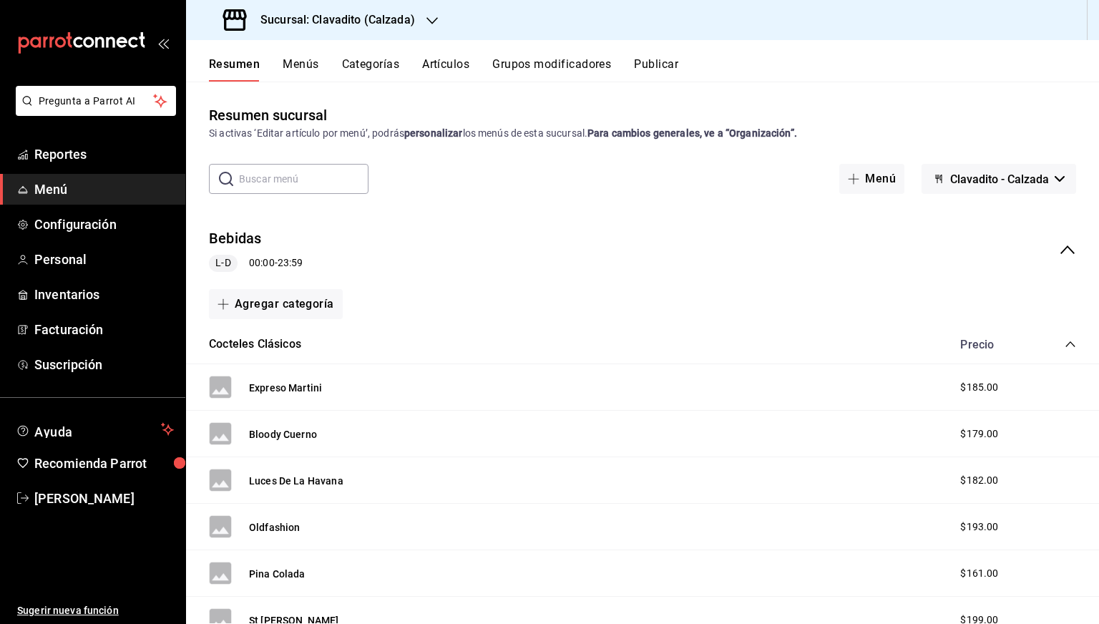
click at [351, 170] on input "text" at bounding box center [303, 179] width 129 height 29
click at [439, 64] on button "Artículos" at bounding box center [445, 69] width 47 height 24
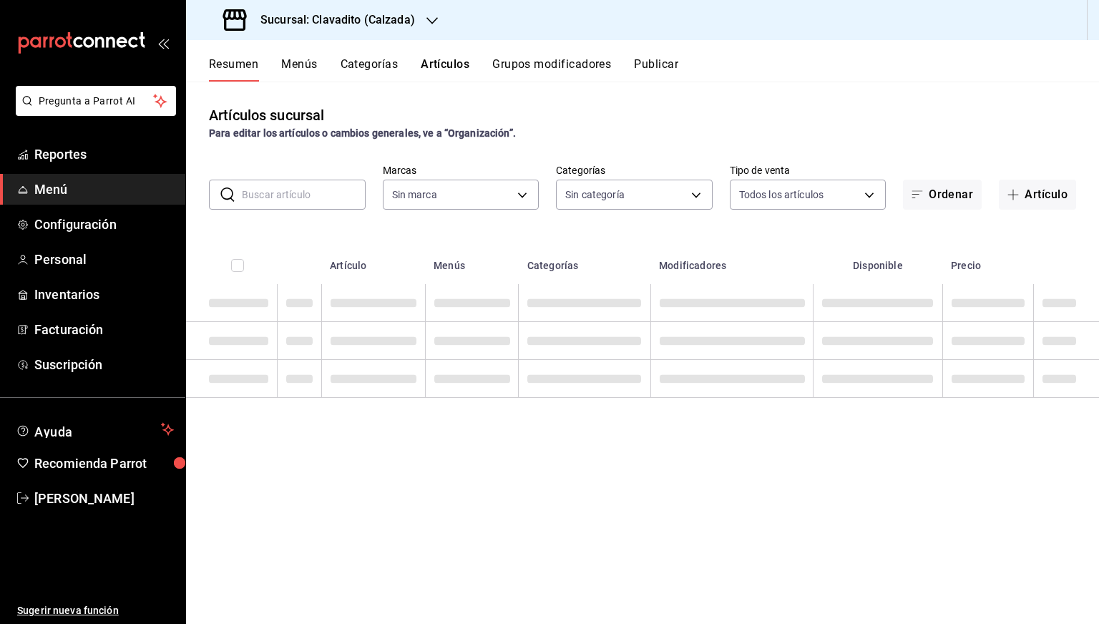
click at [285, 182] on input "text" at bounding box center [304, 194] width 124 height 29
paste input "[PERSON_NAME]"
type input "[PERSON_NAME]"
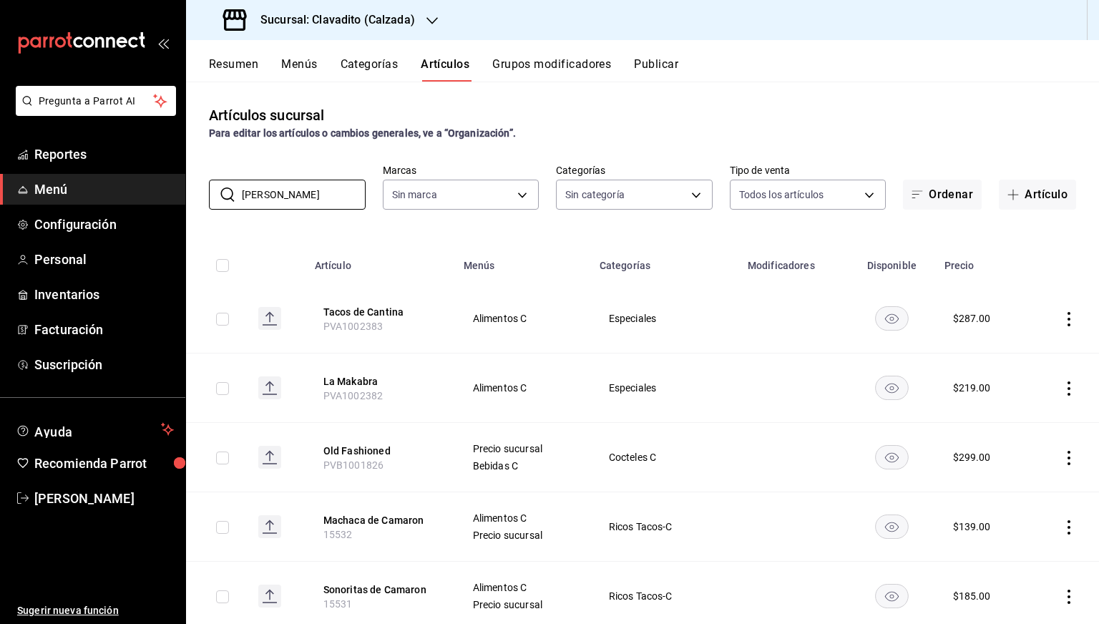
type input "7c6329b2-7c80-4d0a-92e1-359a60270725"
type input "baf57ed1-919f-4c82-8763-5f61bb5ecf6c,a733550a-1833-4f39-b337-4b288d8ef239,37b97…"
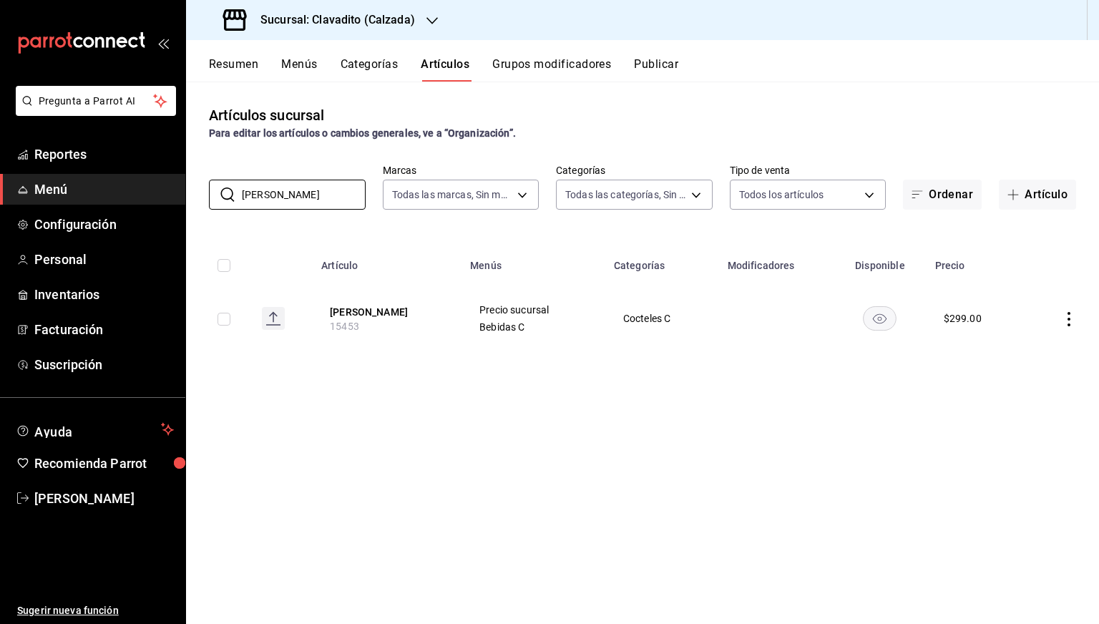
type input "[PERSON_NAME]"
click at [229, 318] on input "checkbox" at bounding box center [223, 319] width 13 height 13
checkbox input "true"
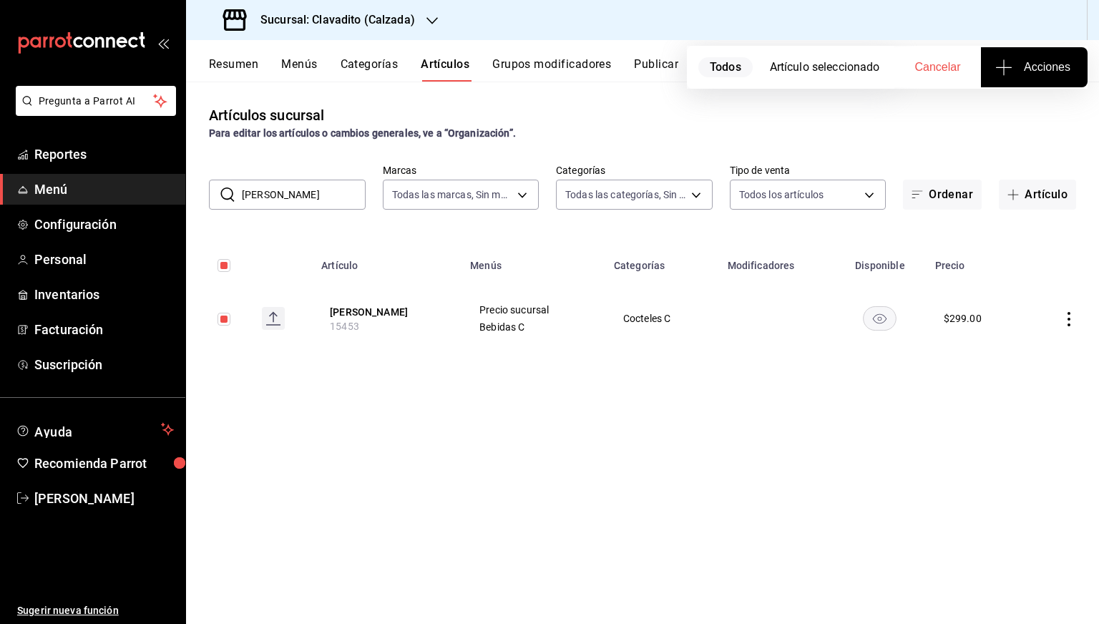
click at [1007, 65] on icon "button" at bounding box center [1003, 67] width 17 height 17
click at [1015, 106] on span "Agregar tipo" at bounding box center [1034, 111] width 84 height 15
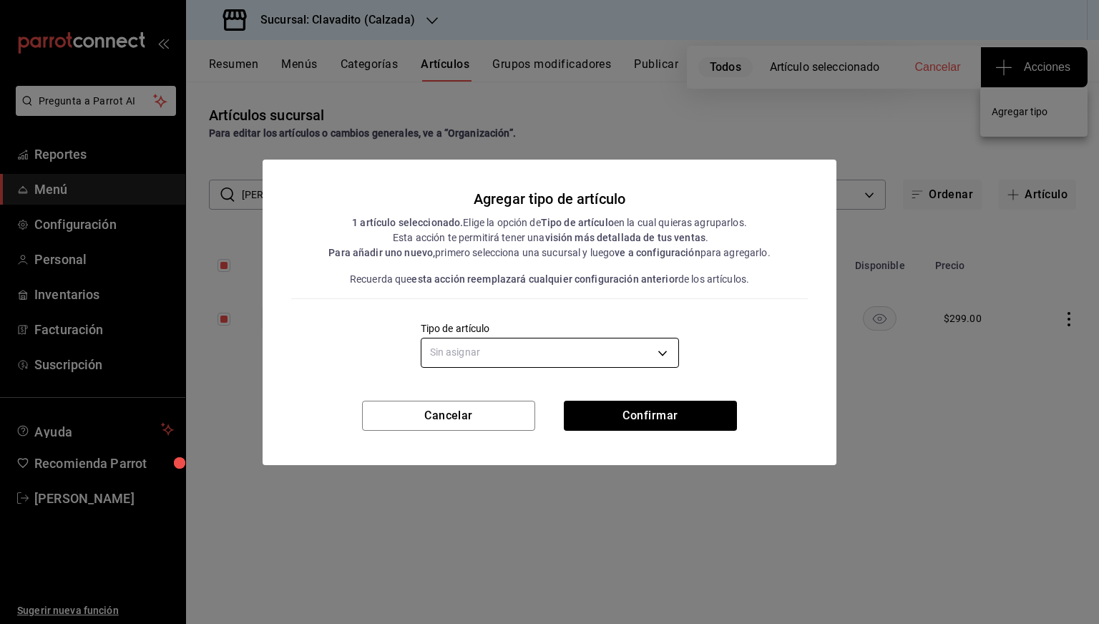
click at [605, 361] on body "Pregunta a Parrot AI Reportes Menú Configuración Personal Inventarios Facturaci…" at bounding box center [549, 312] width 1099 height 624
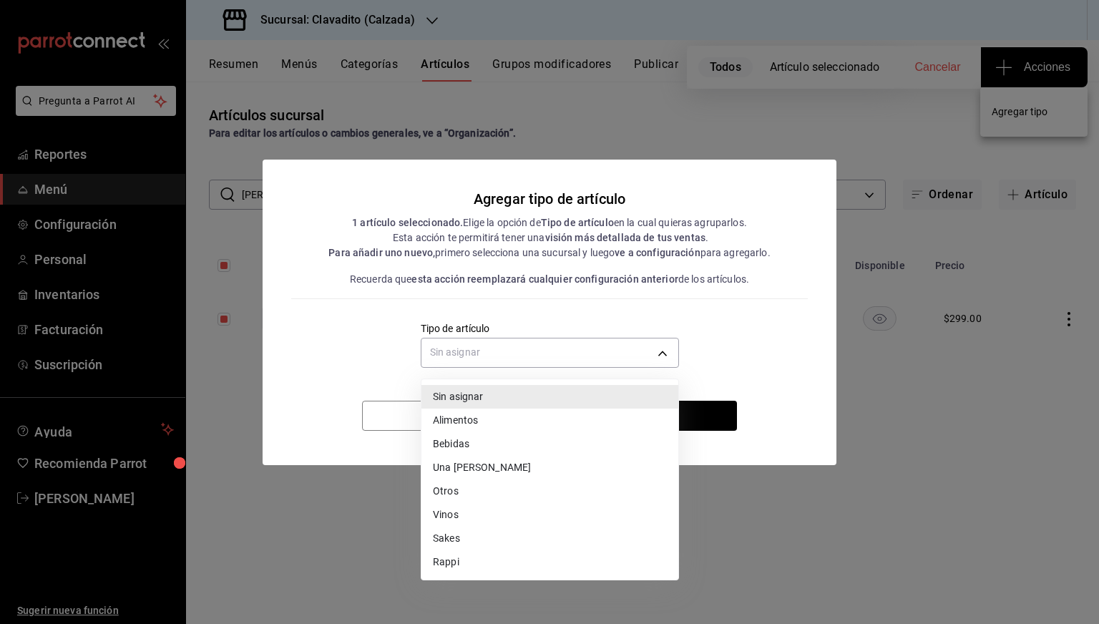
click at [454, 441] on li "Bebidas" at bounding box center [549, 444] width 257 height 24
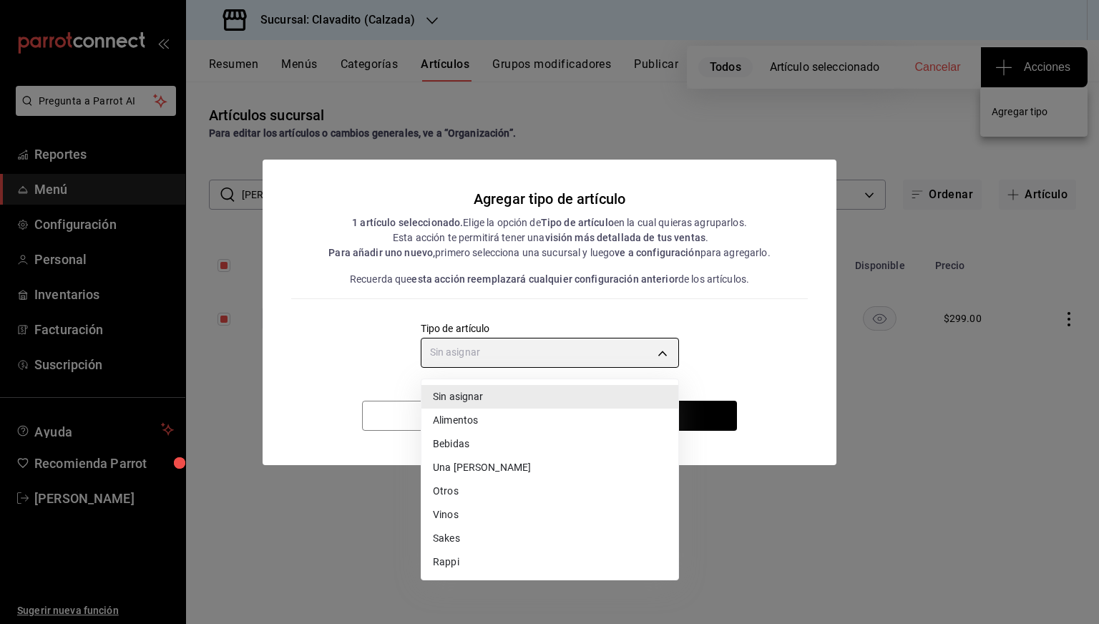
type input "e2400288-93b0-4d29-8cfc-2898dd229db7"
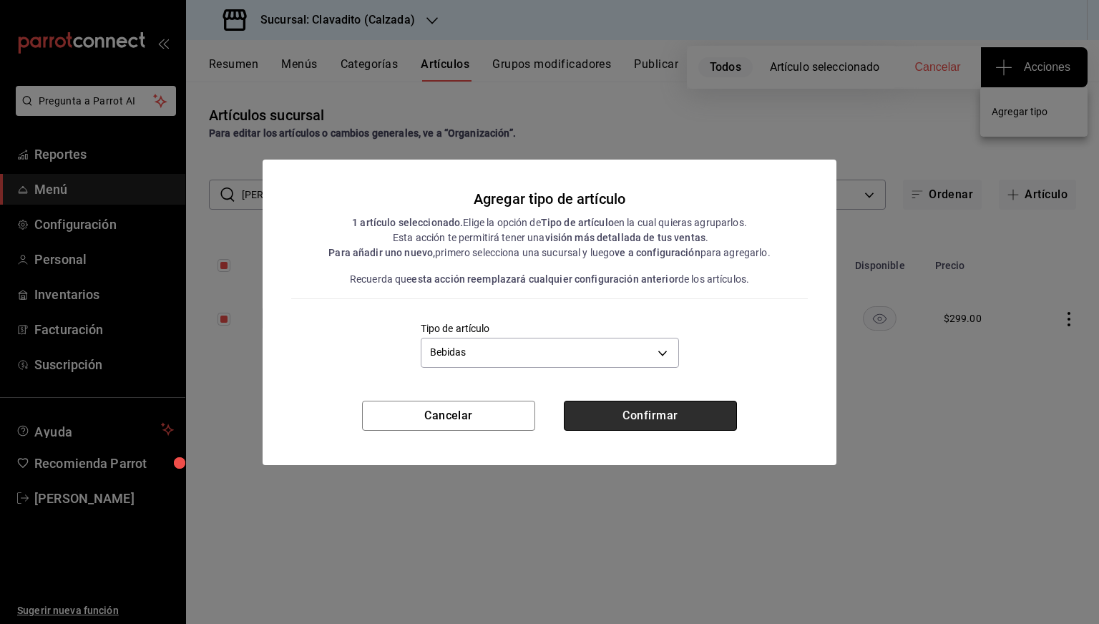
click at [640, 414] on button "Confirmar" at bounding box center [650, 416] width 173 height 30
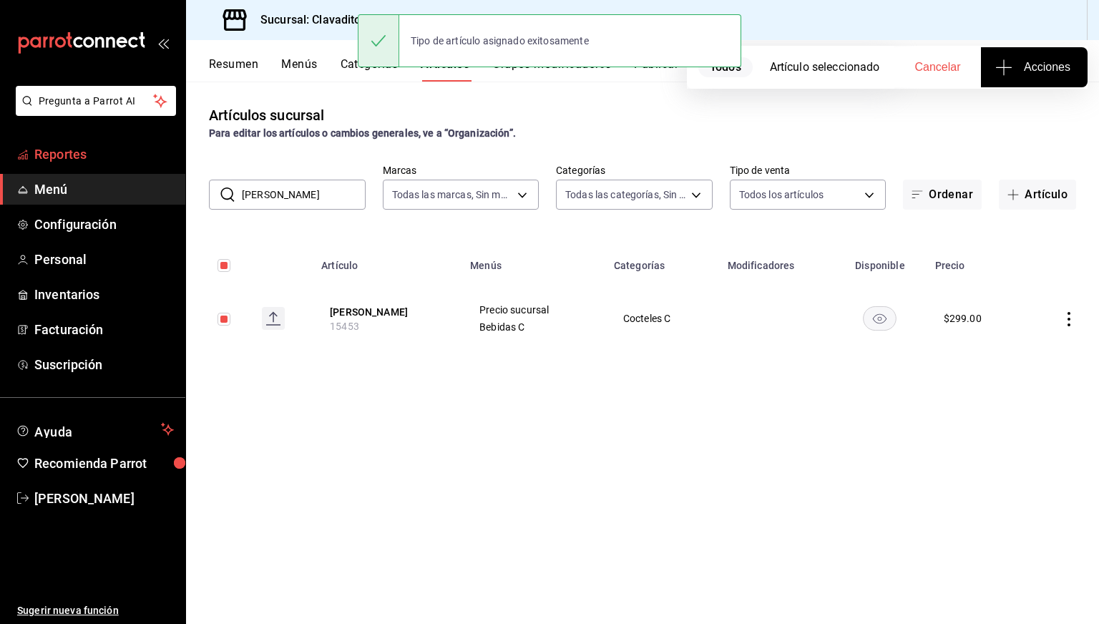
click at [61, 162] on span "Reportes" at bounding box center [104, 154] width 140 height 19
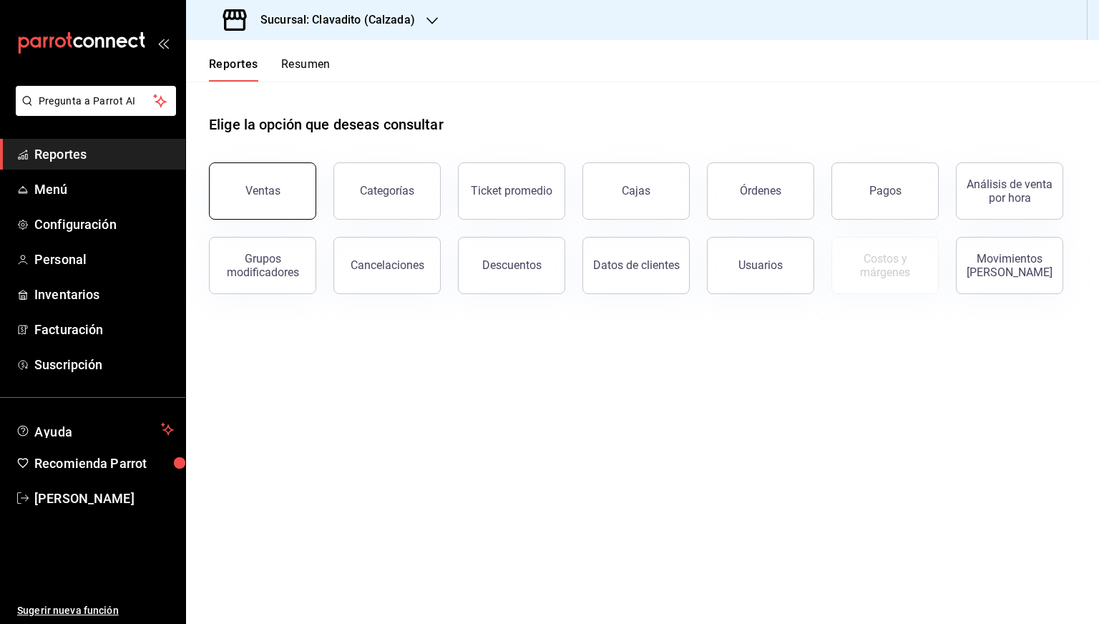
click at [269, 201] on button "Ventas" at bounding box center [262, 190] width 107 height 57
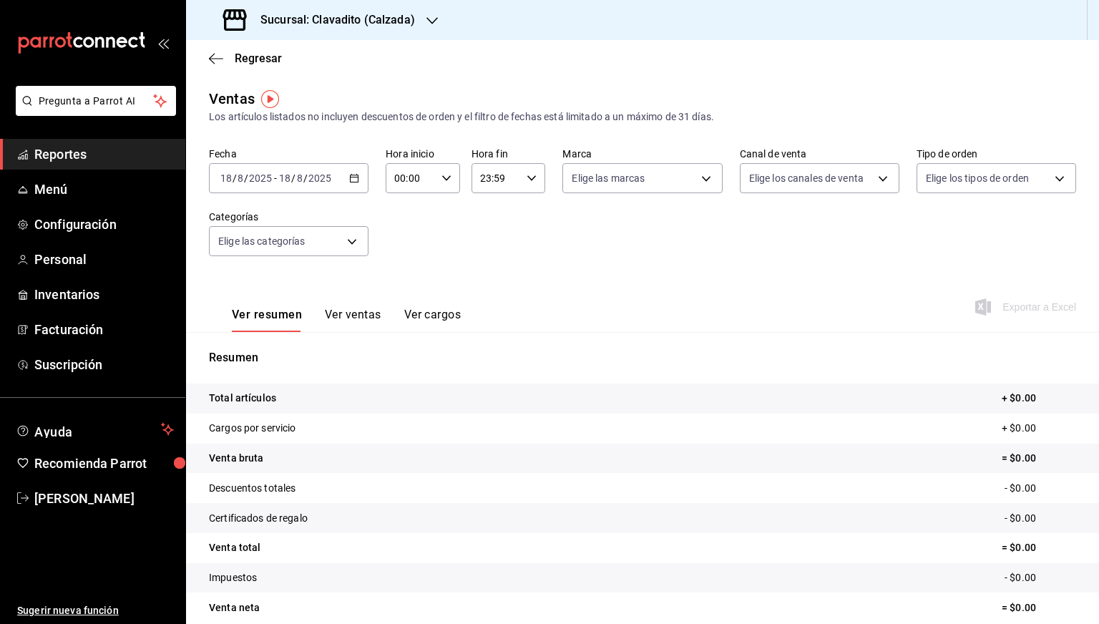
click at [355, 175] on icon "button" at bounding box center [354, 178] width 10 height 10
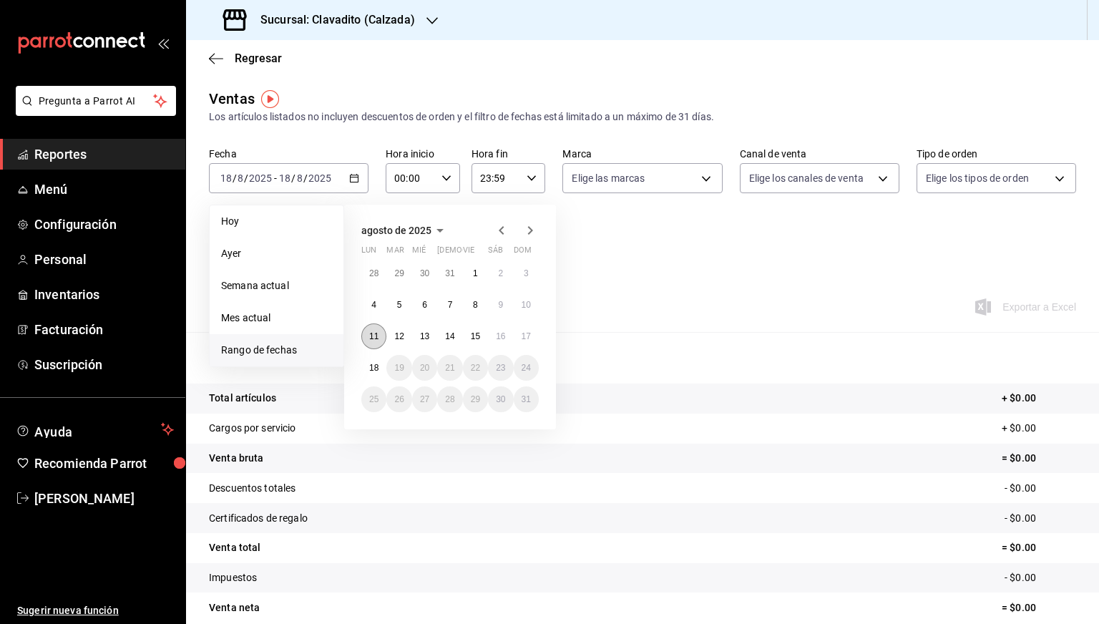
click at [378, 338] on abbr "11" at bounding box center [373, 336] width 9 height 10
click at [375, 366] on abbr "18" at bounding box center [373, 368] width 9 height 10
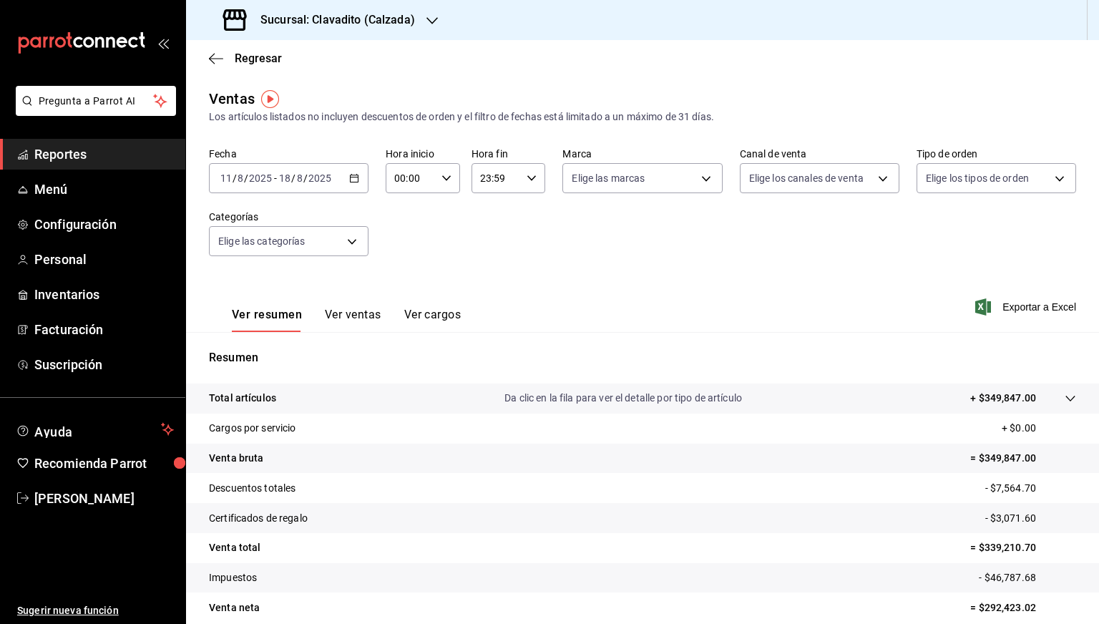
click at [444, 179] on \(Stroke\) "button" at bounding box center [446, 177] width 9 height 5
click at [405, 247] on button "05" at bounding box center [401, 234] width 31 height 29
type input "05:00"
click at [534, 184] on div at bounding box center [549, 312] width 1099 height 624
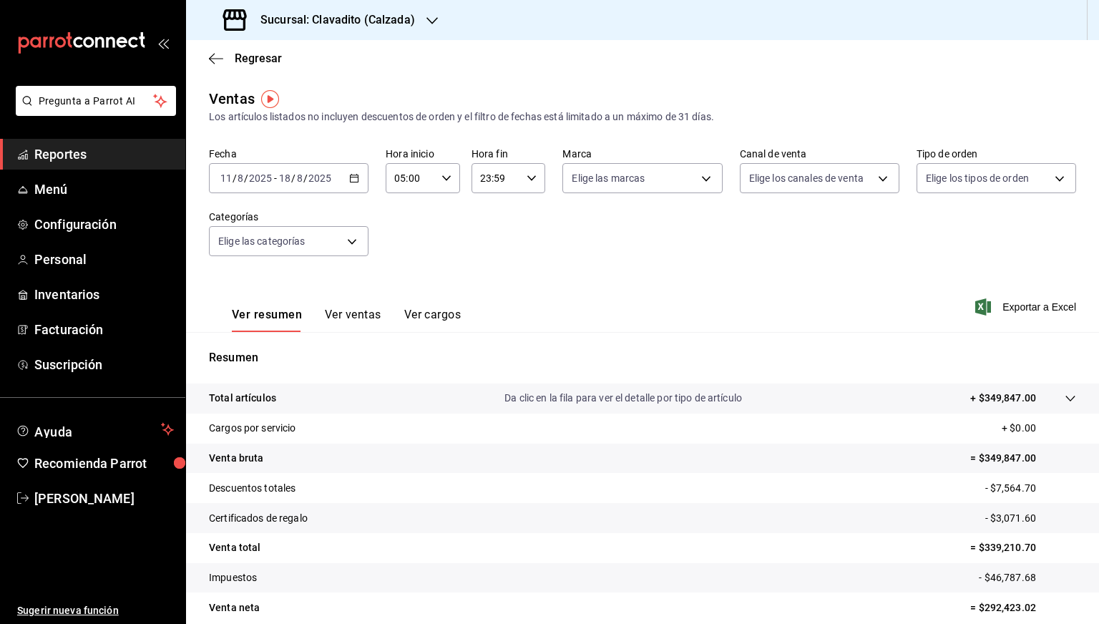
click at [530, 181] on icon "button" at bounding box center [532, 178] width 10 height 10
click at [489, 250] on button "05" at bounding box center [486, 257] width 31 height 29
click at [519, 220] on span "00" at bounding box center [523, 214] width 14 height 11
type input "05:00"
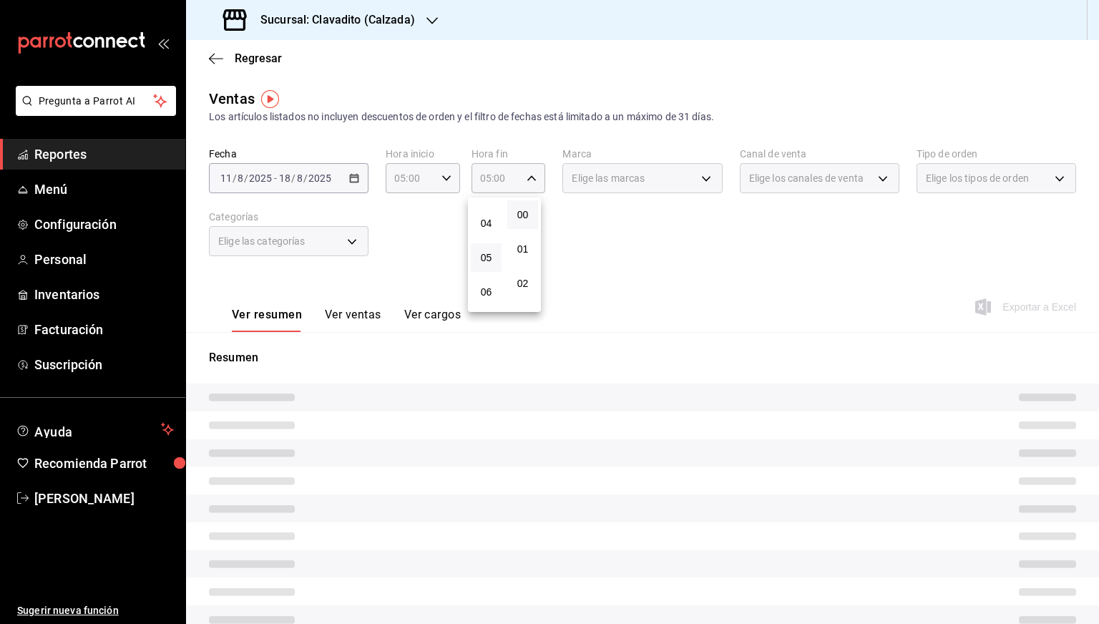
click at [752, 298] on div at bounding box center [549, 312] width 1099 height 624
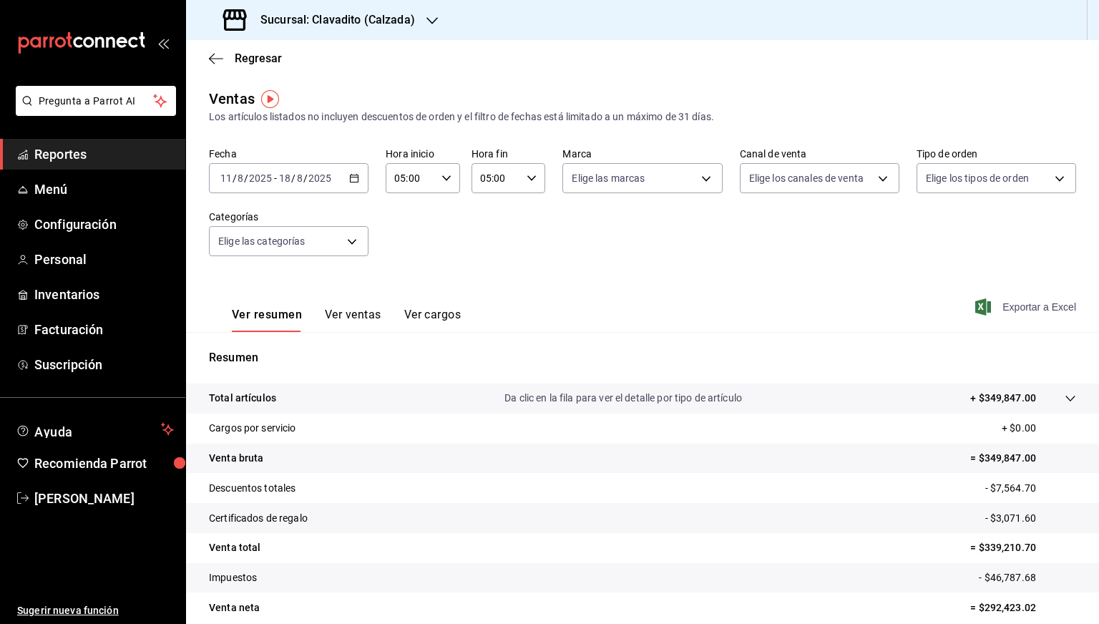
click at [1020, 313] on span "Exportar a Excel" at bounding box center [1027, 306] width 98 height 17
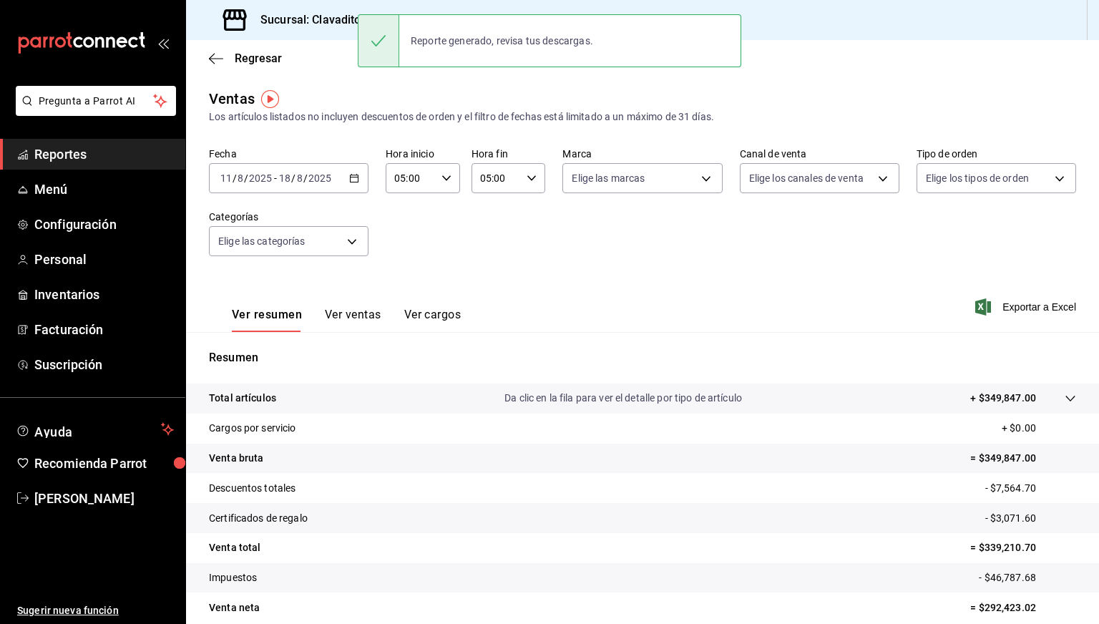
click at [314, 17] on h3 "Sucursal: Clavadito (Calzada)" at bounding box center [332, 19] width 166 height 17
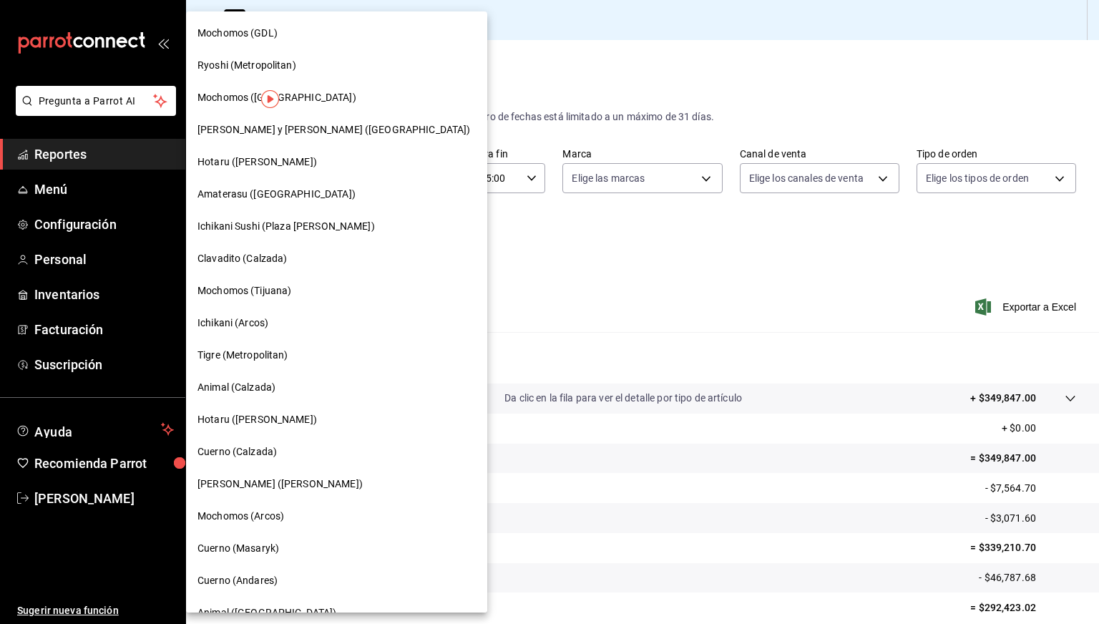
click at [249, 186] on div "Amaterasu ([GEOGRAPHIC_DATA])" at bounding box center [336, 194] width 301 height 32
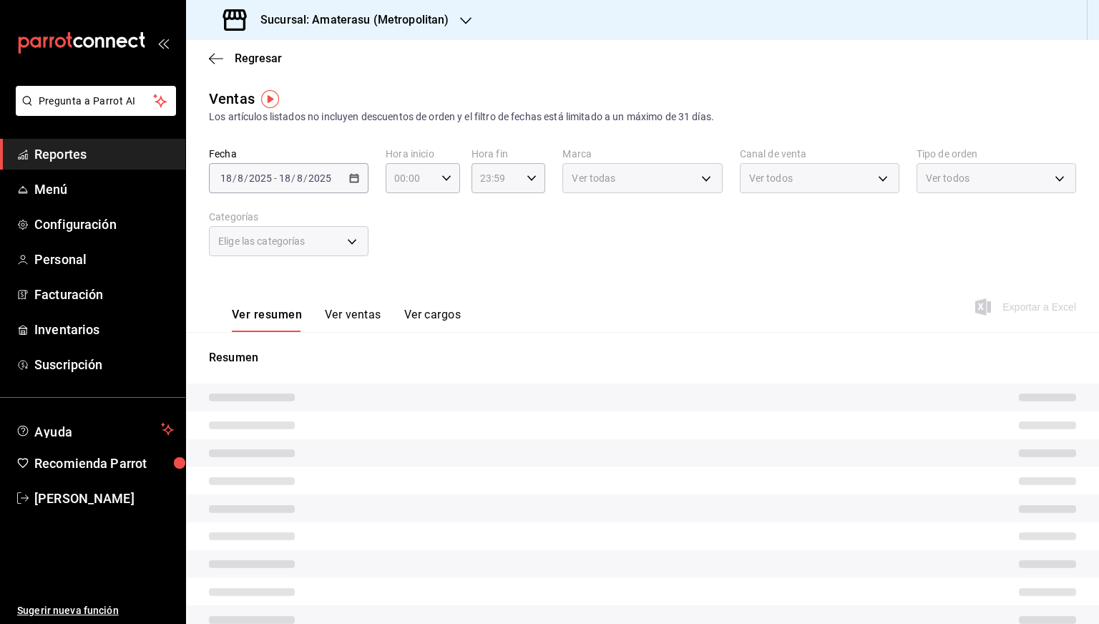
type input "05:00"
click at [351, 147] on div "Fecha [DATE] [DATE] - [DATE] [DATE]" at bounding box center [289, 170] width 160 height 46
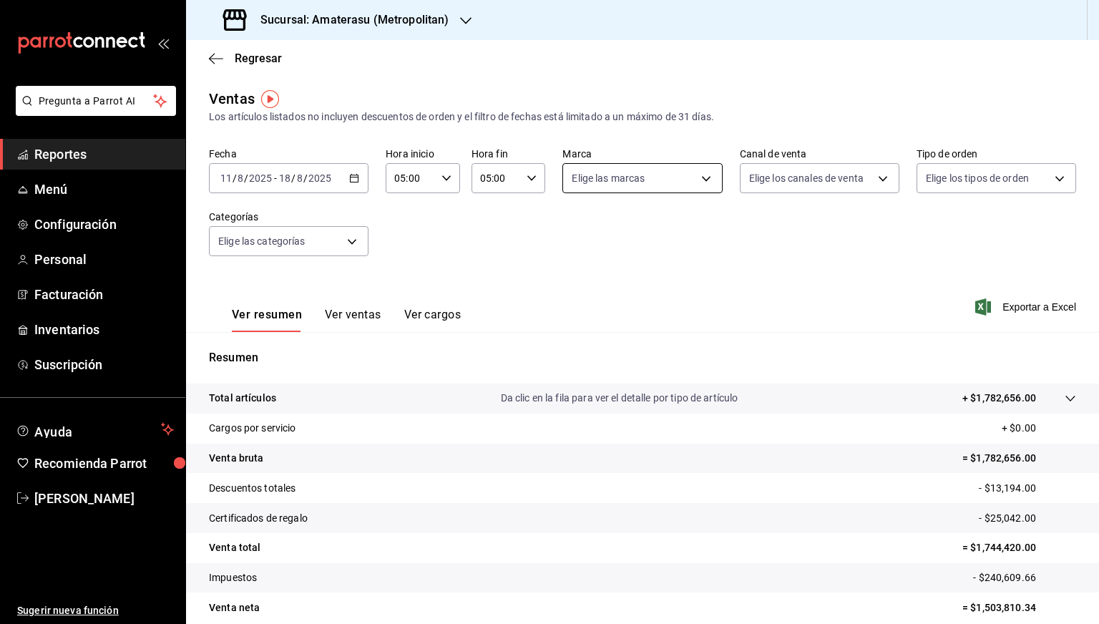
click at [695, 171] on body "Pregunta a Parrot AI Reportes Menú Configuración Personal Facturación Inventari…" at bounding box center [549, 312] width 1099 height 624
click at [622, 303] on li "Sky Bar - Metropolitan" at bounding box center [638, 314] width 158 height 32
type input "f3afaab8-8c3d-4e49-a299-af9bdf6027b2"
checkbox input "true"
drag, startPoint x: 764, startPoint y: 246, endPoint x: 842, endPoint y: 215, distance: 84.1
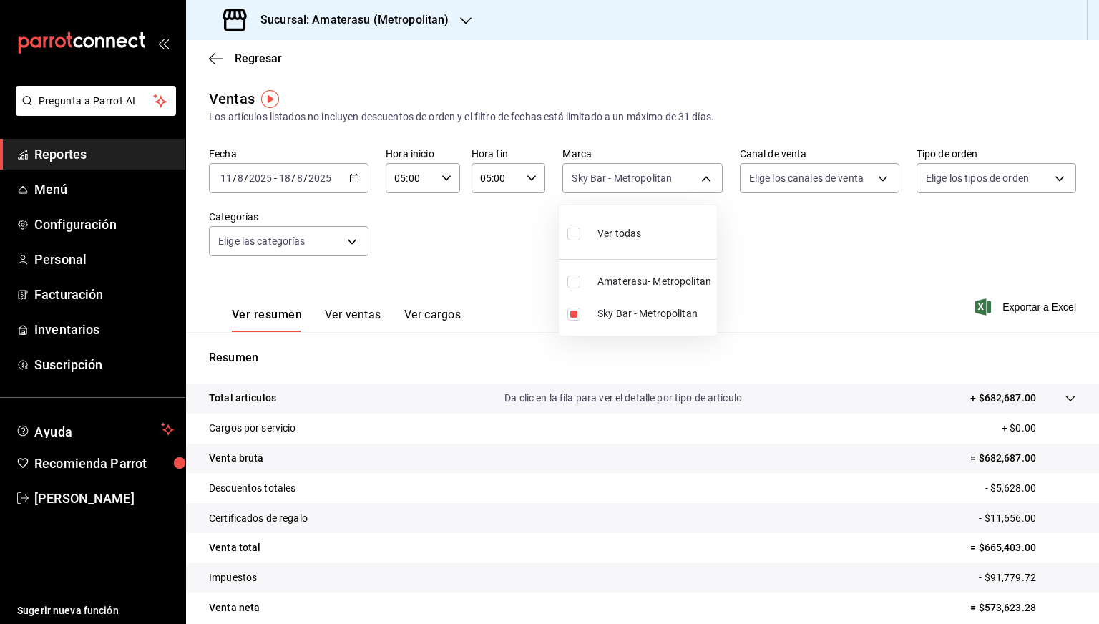
click at [842, 215] on div at bounding box center [549, 312] width 1099 height 624
click at [1019, 301] on span "Exportar a Excel" at bounding box center [1027, 306] width 98 height 17
